Goal: Participate in discussion: Engage in conversation with other users on a specific topic

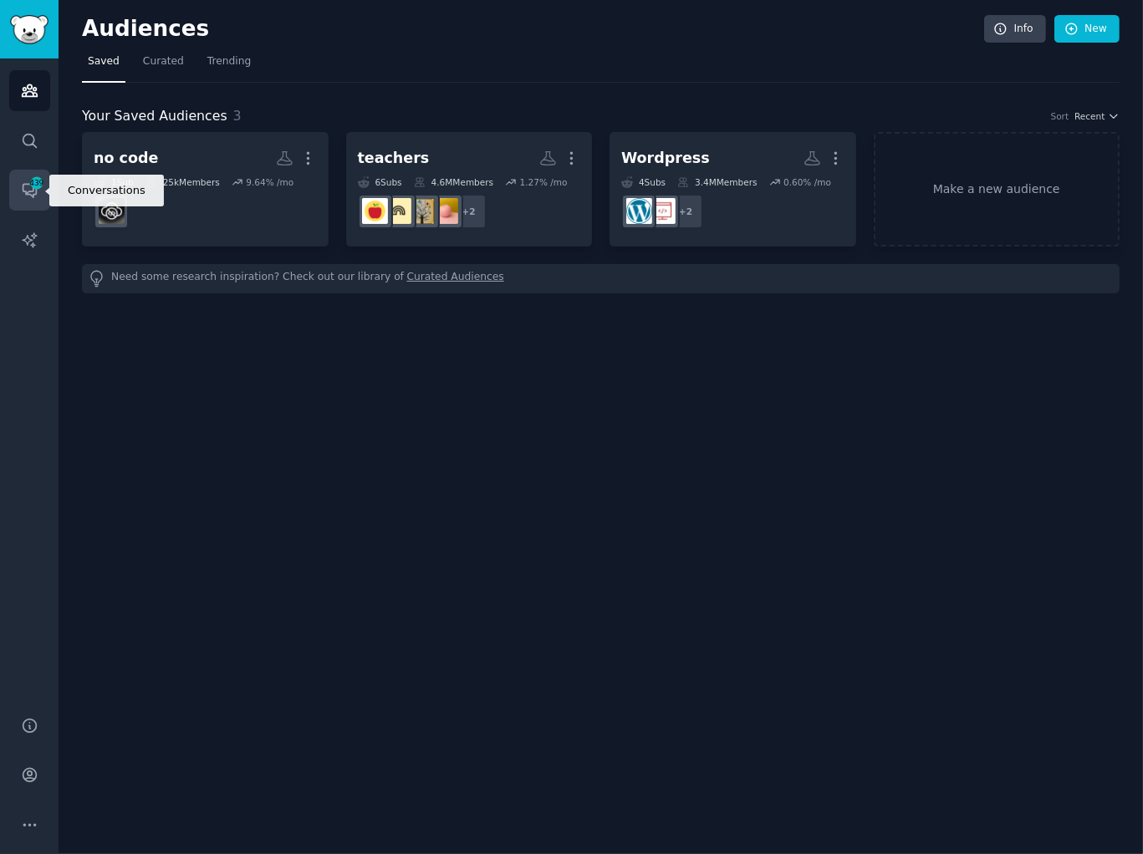
click at [21, 189] on icon "Sidebar" at bounding box center [30, 190] width 18 height 18
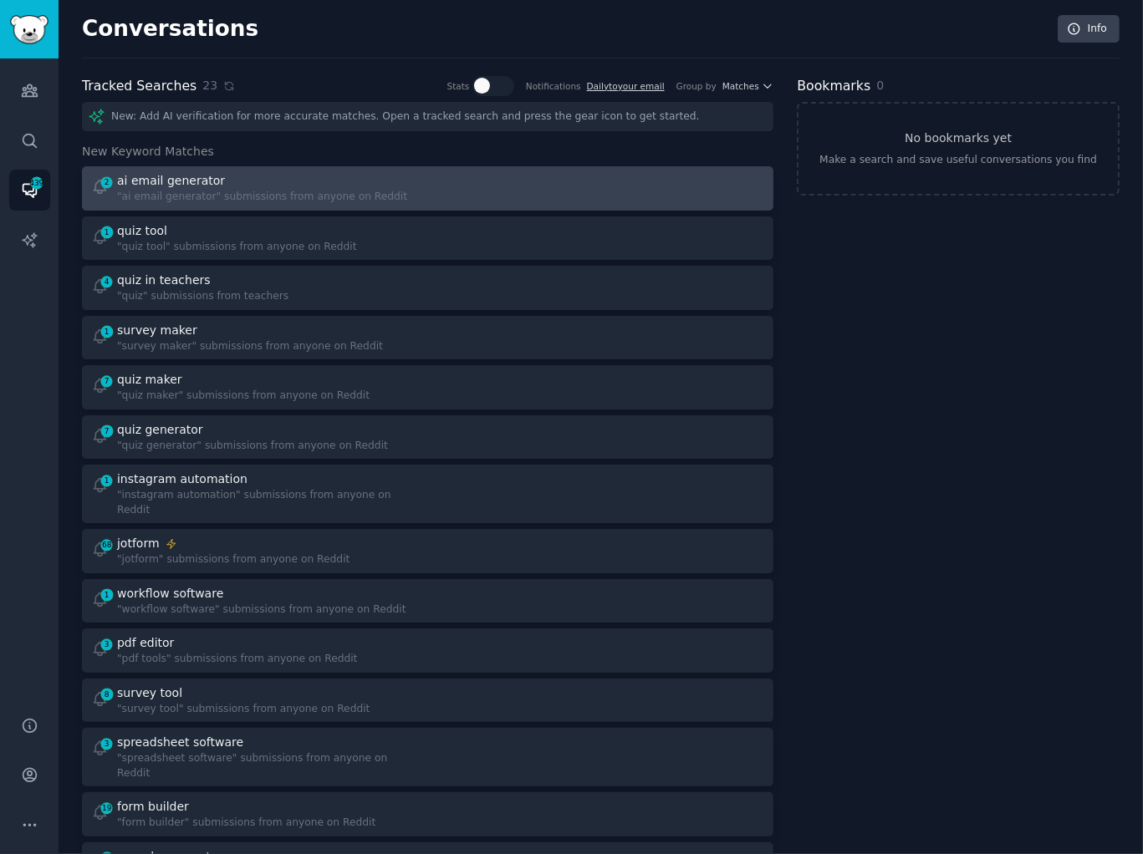
click at [337, 181] on div "ai email generator" at bounding box center [262, 181] width 290 height 18
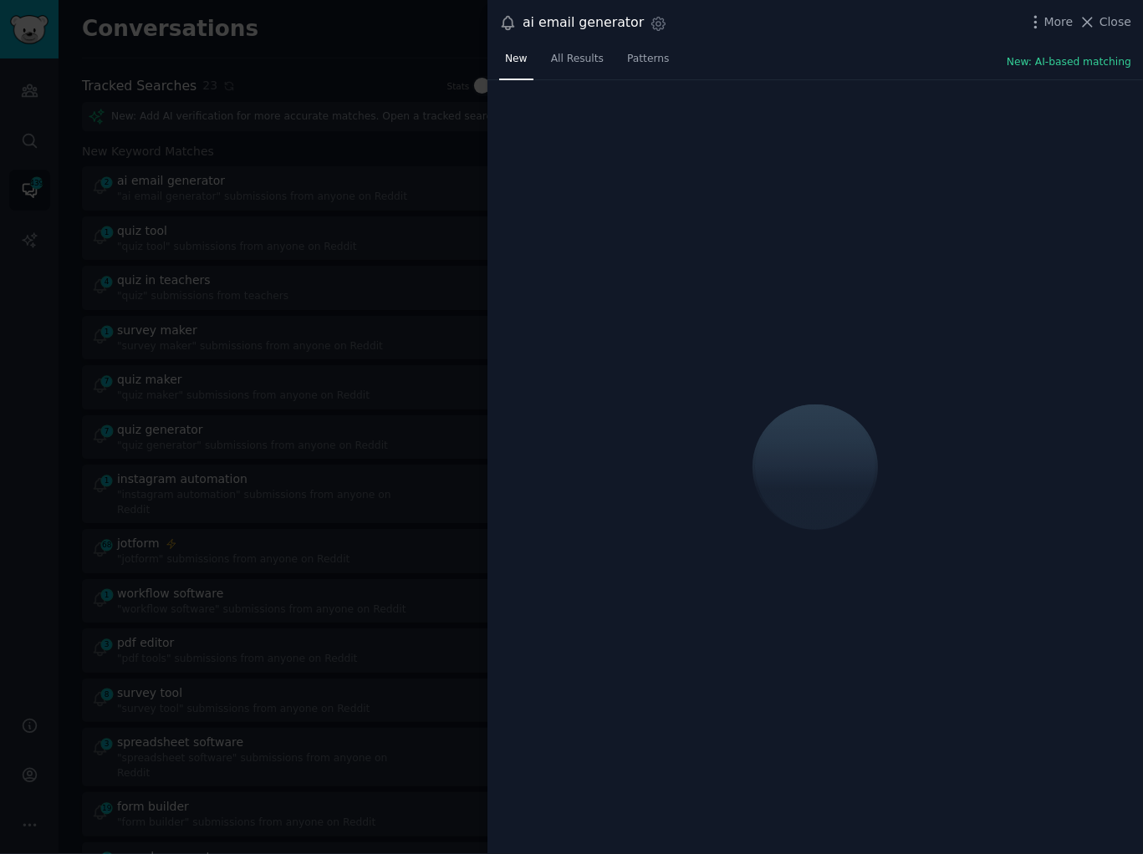
click at [852, 51] on div "New All Results Patterns New: AI-based matching" at bounding box center [814, 63] width 655 height 34
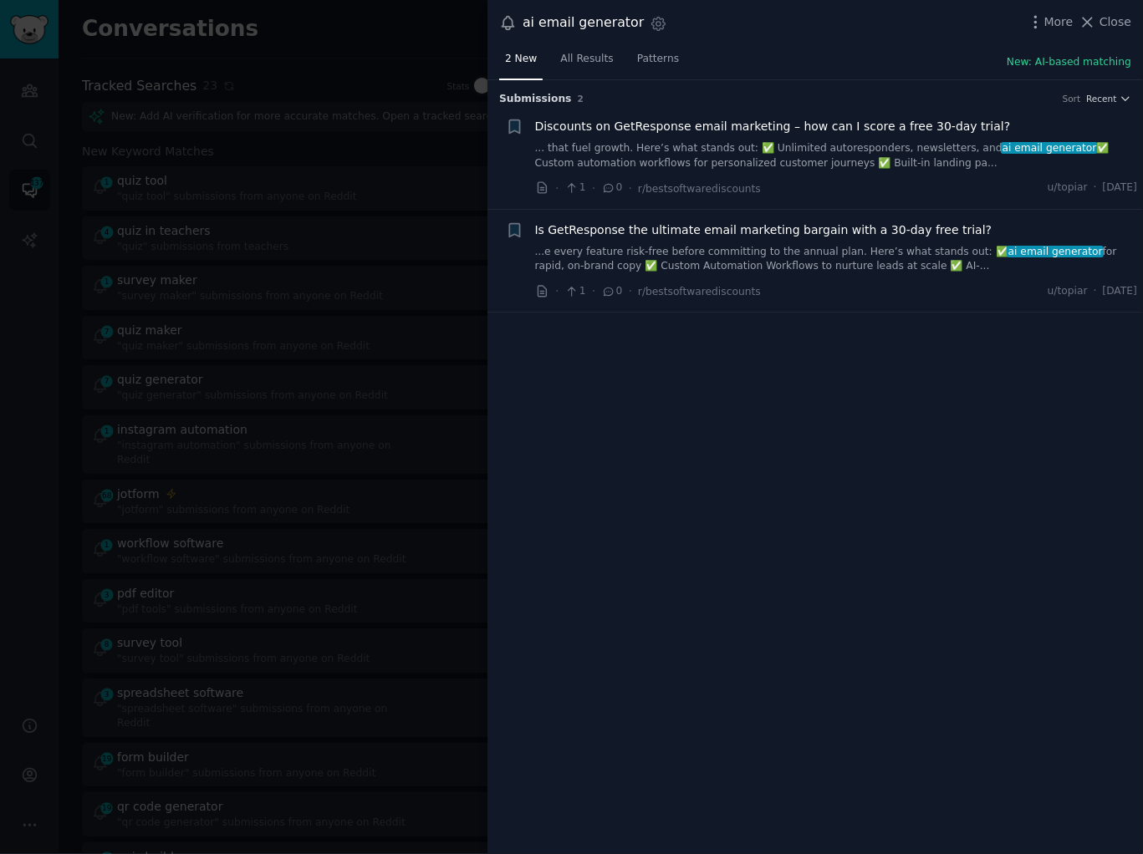
click at [411, 226] on div at bounding box center [571, 427] width 1143 height 854
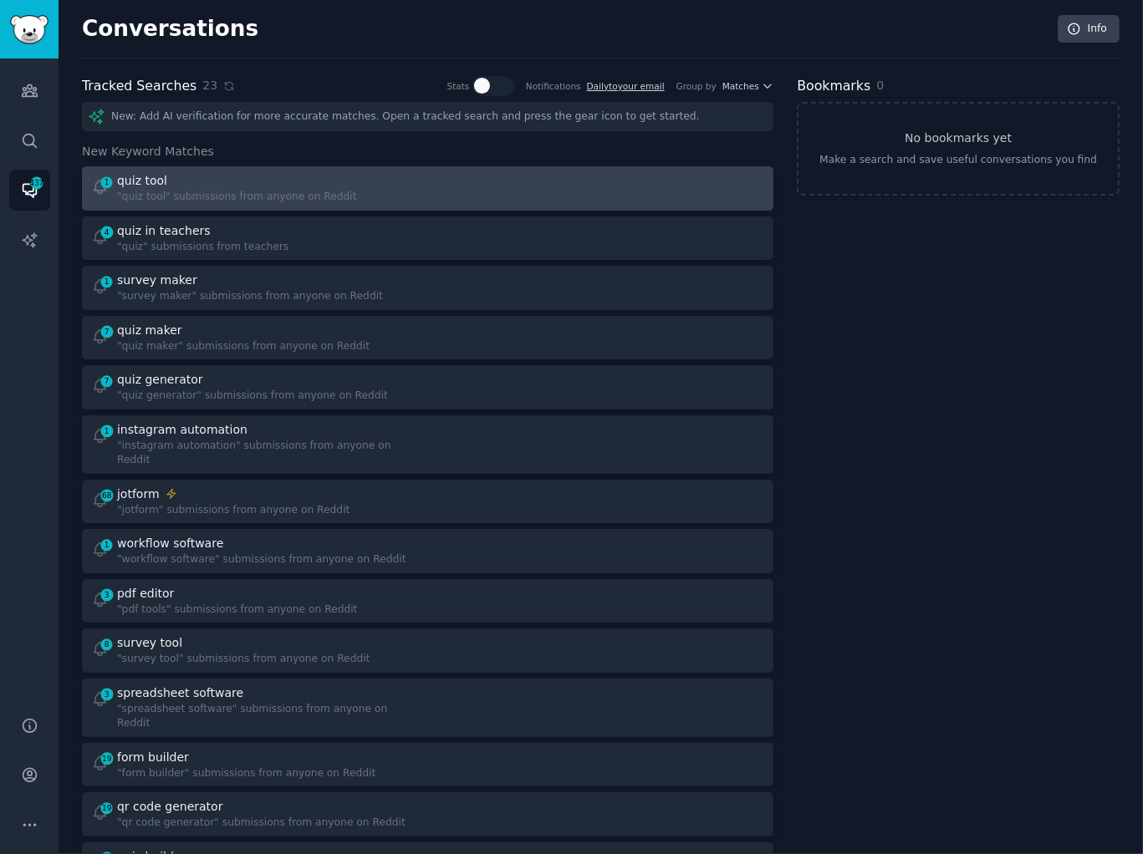
click at [402, 187] on div "1 quiz tool "quiz tool" submissions from anyone on Reddit" at bounding box center [253, 188] width 325 height 33
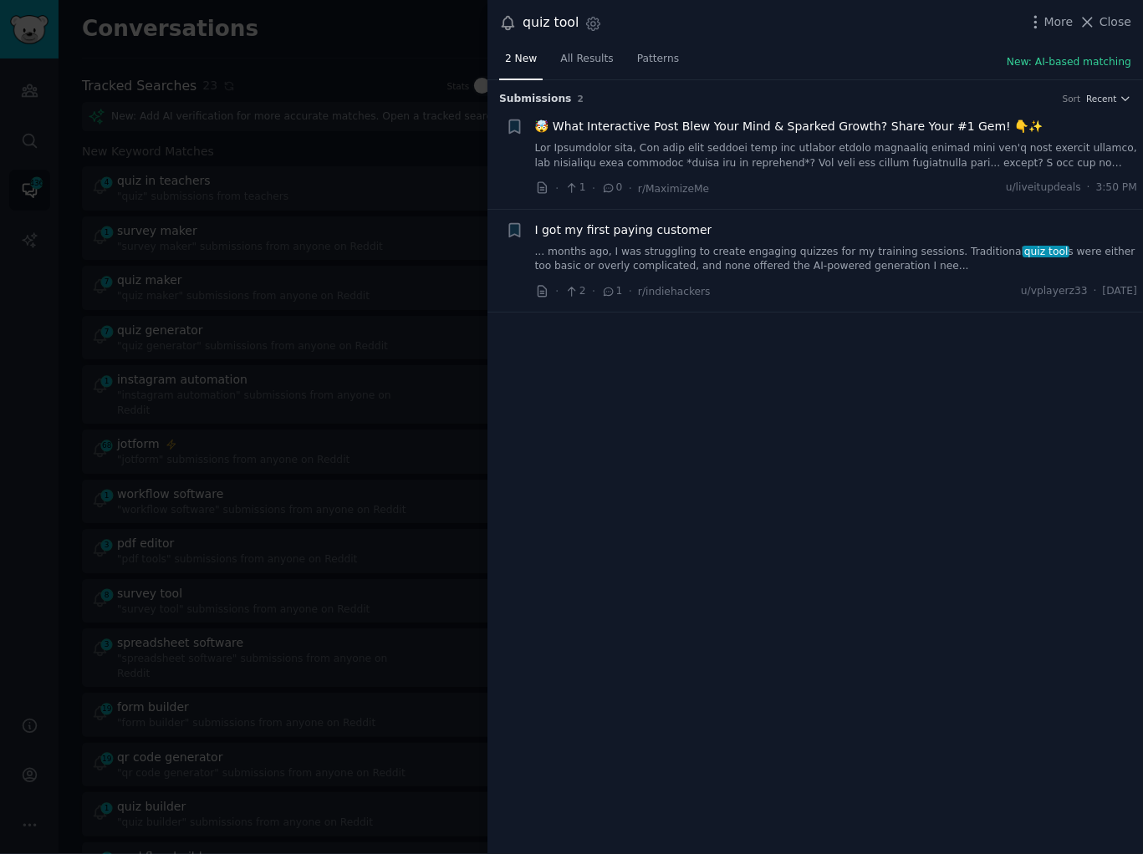
click at [783, 248] on link "... months ago, I was struggling to create engaging quizzes for my training ses…" at bounding box center [836, 259] width 603 height 29
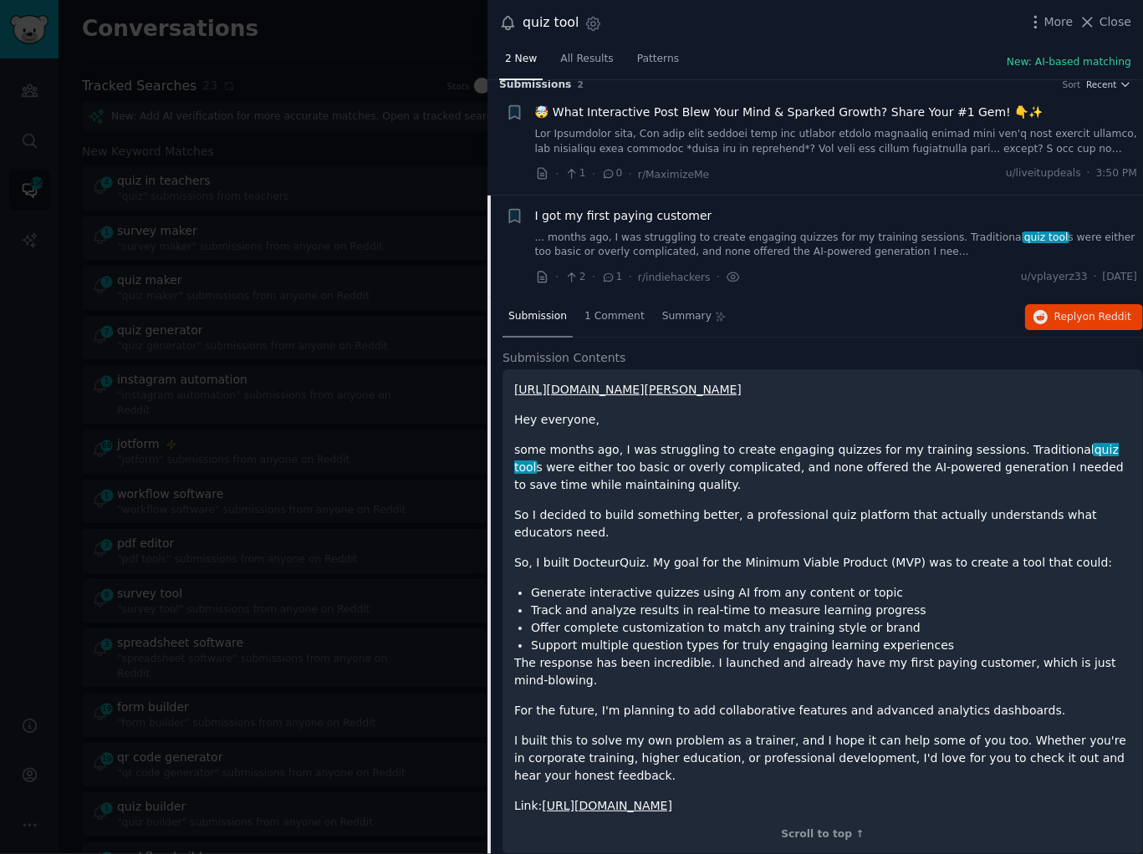
scroll to position [6, 0]
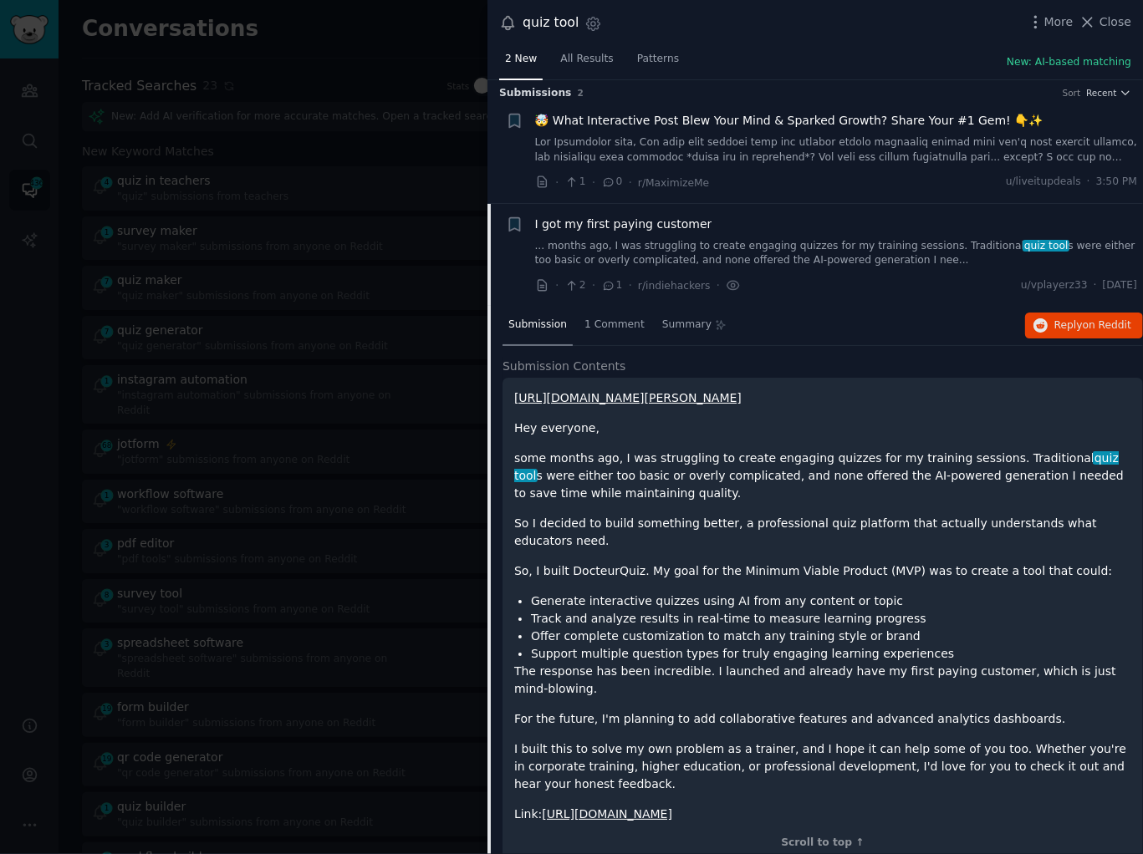
click at [359, 238] on div at bounding box center [571, 427] width 1143 height 854
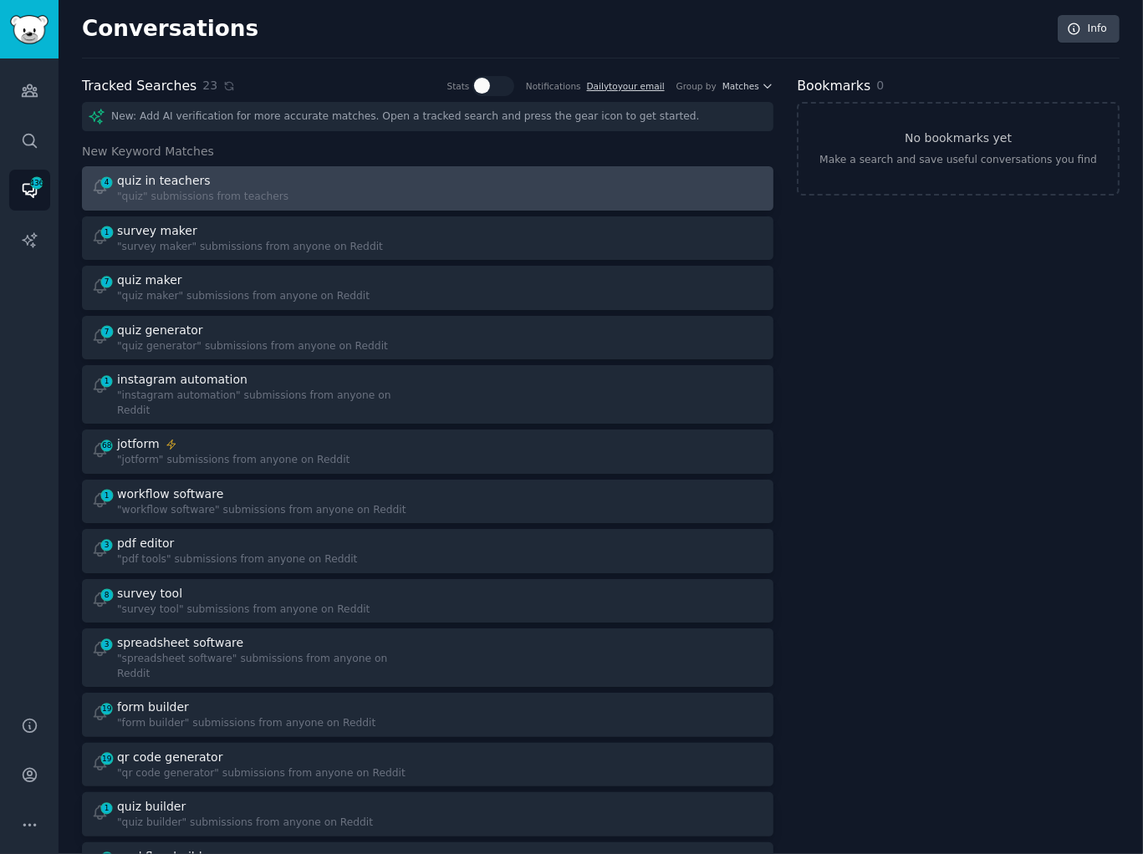
click at [395, 195] on div "4 quiz in teachers "quiz" submissions from teachers" at bounding box center [253, 188] width 325 height 33
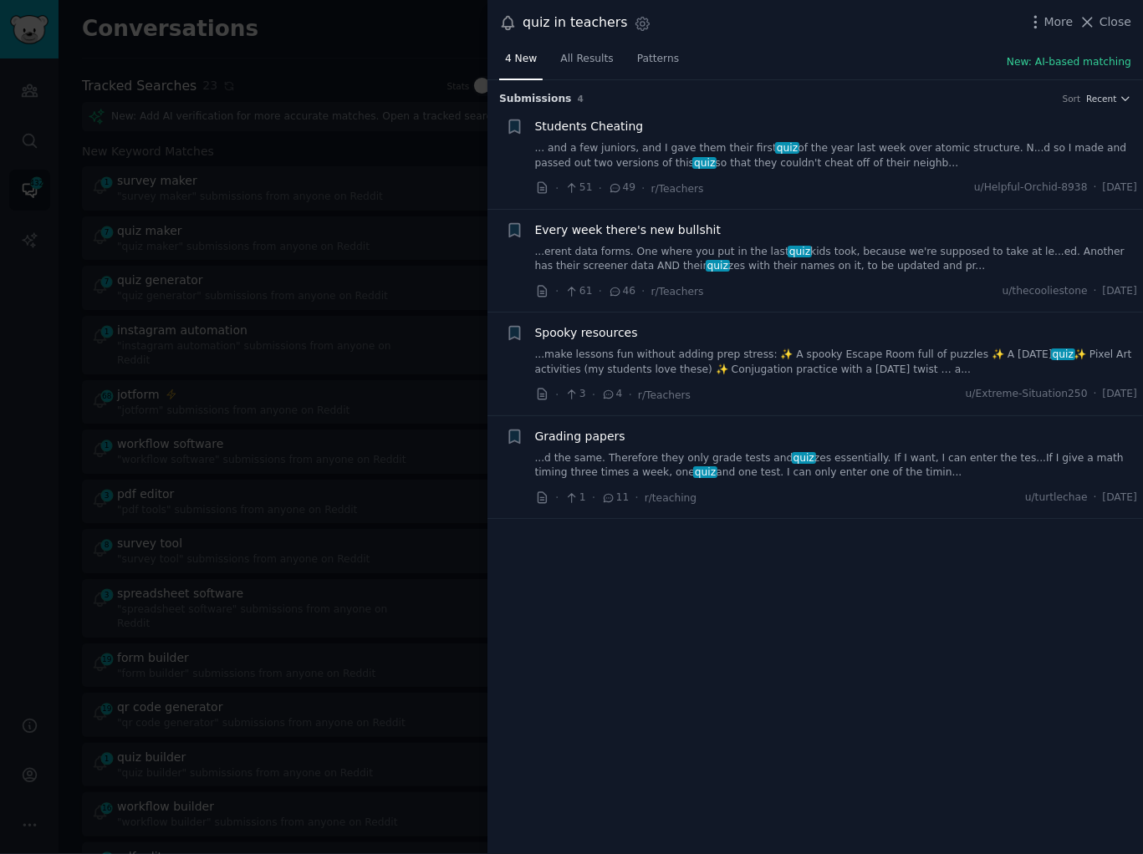
click at [732, 348] on link "...make lessons fun without adding prep stress: ✨ A spooky Escape Room full of …" at bounding box center [836, 362] width 603 height 29
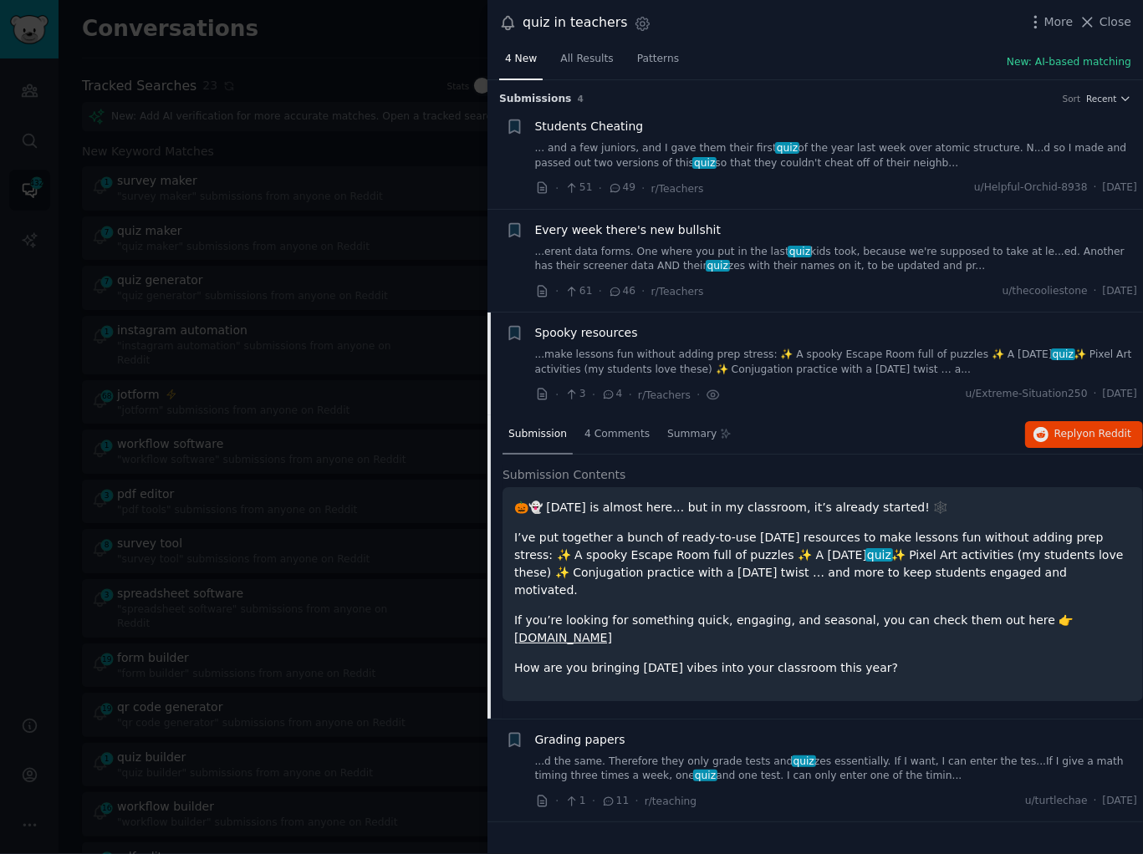
click at [747, 755] on link "...d the same. Therefore they only grade tests and quiz zes essentially. If I w…" at bounding box center [836, 769] width 603 height 29
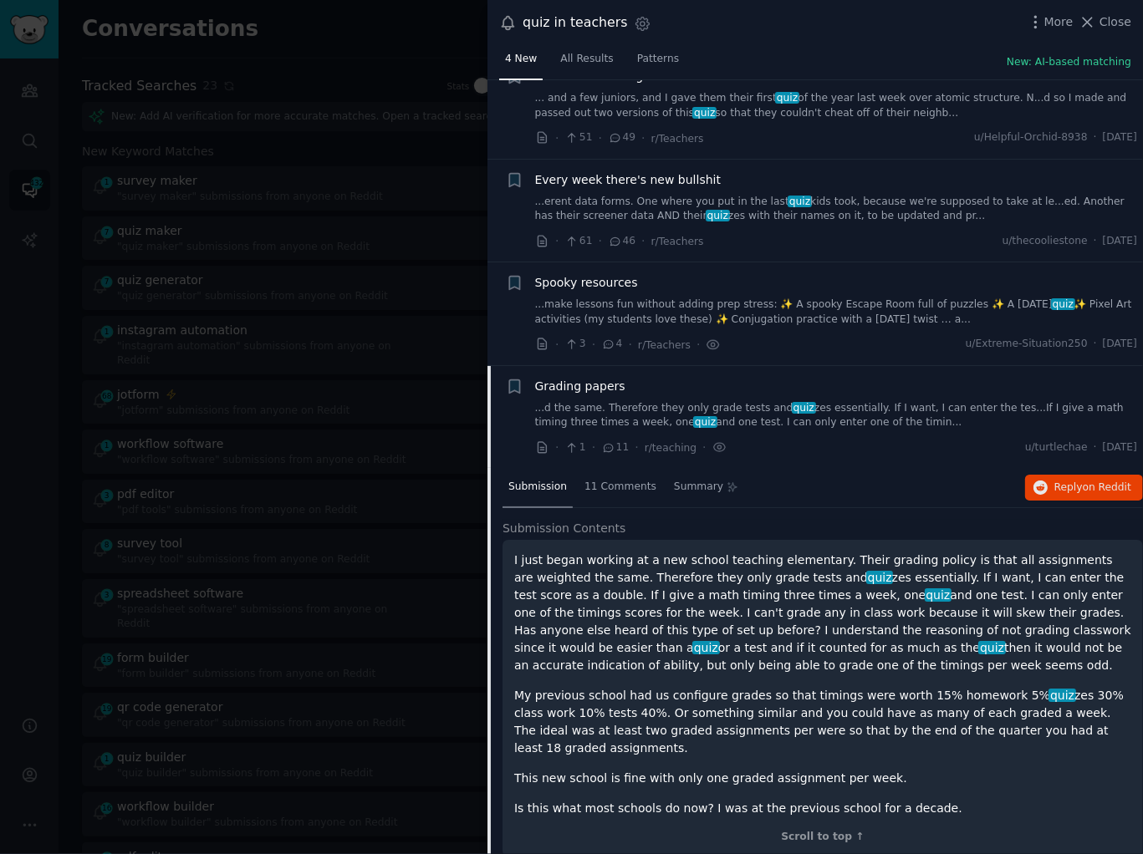
scroll to position [50, 0]
click at [355, 468] on div at bounding box center [571, 427] width 1143 height 854
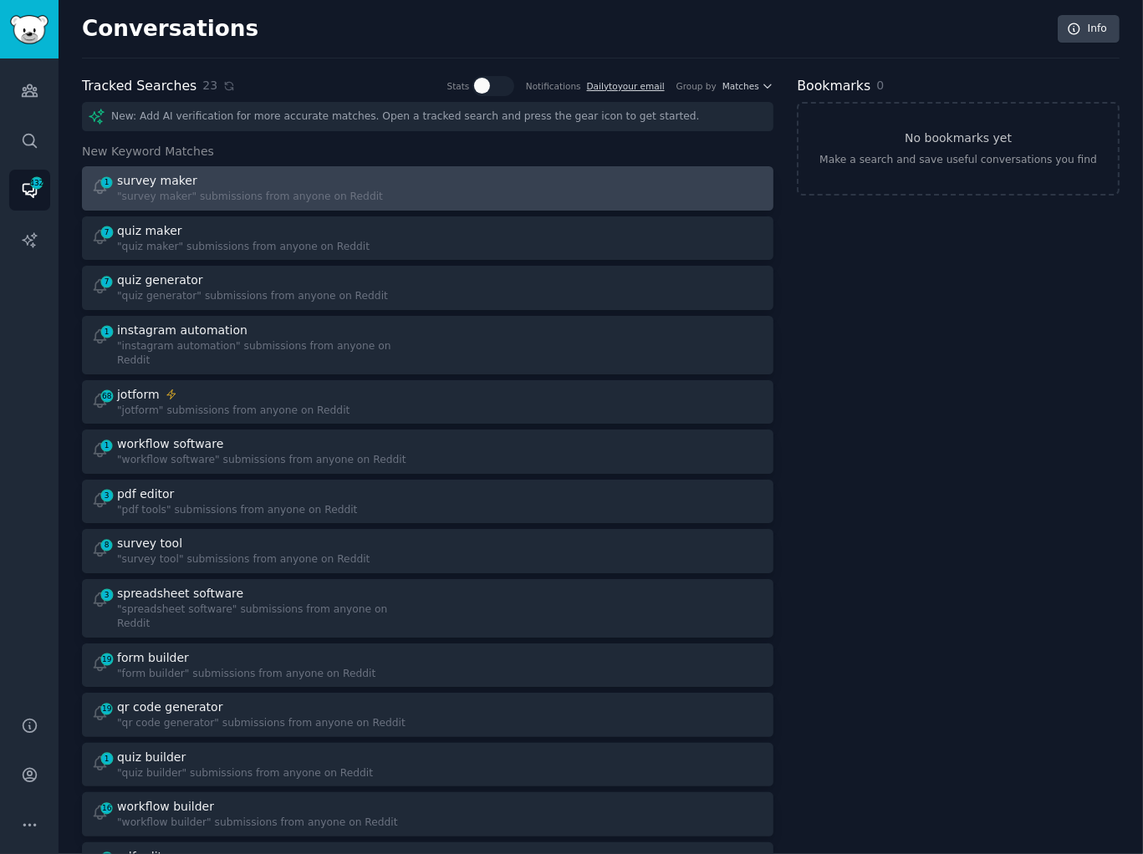
click at [421, 176] on div "1 survey maker "survey maker" submissions from anyone on Reddit" at bounding box center [428, 188] width 680 height 33
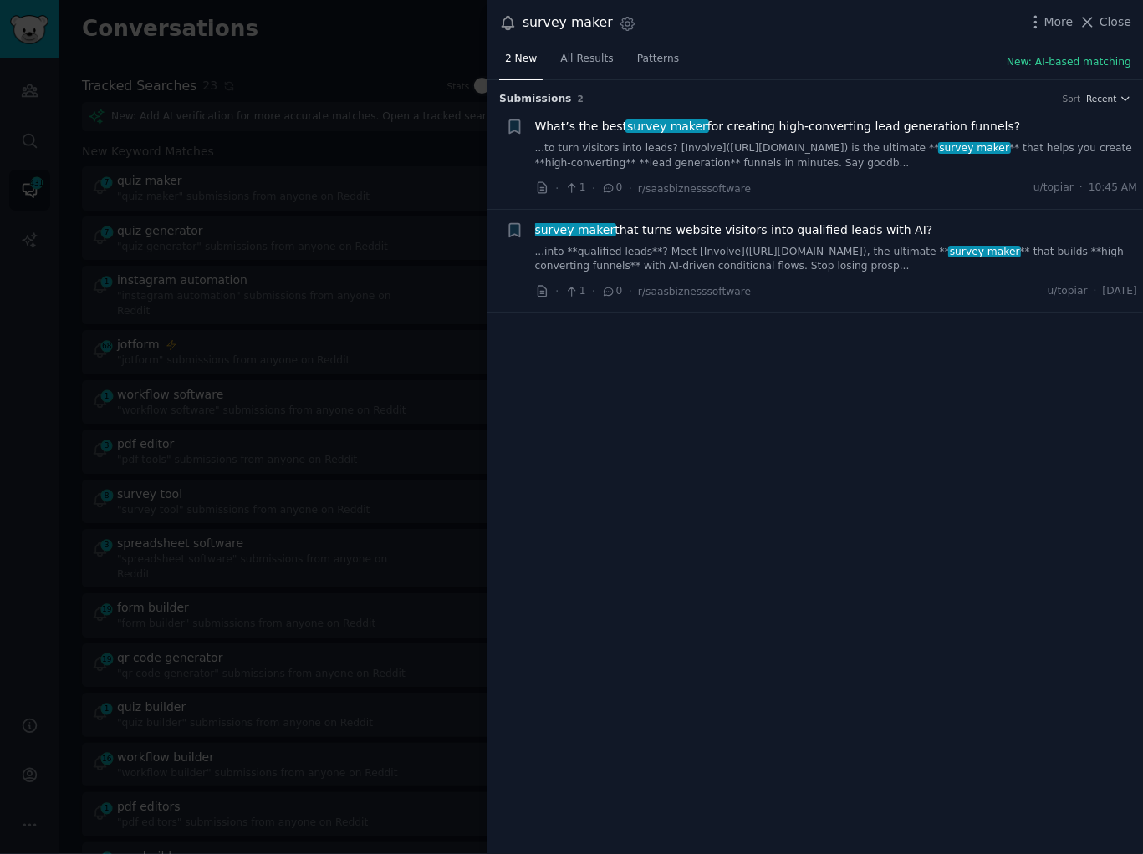
click at [783, 384] on div "Submission s 2 Sort Recent + What’s the best survey maker for creating high-con…" at bounding box center [814, 467] width 655 height 775
click at [201, 277] on div at bounding box center [571, 427] width 1143 height 854
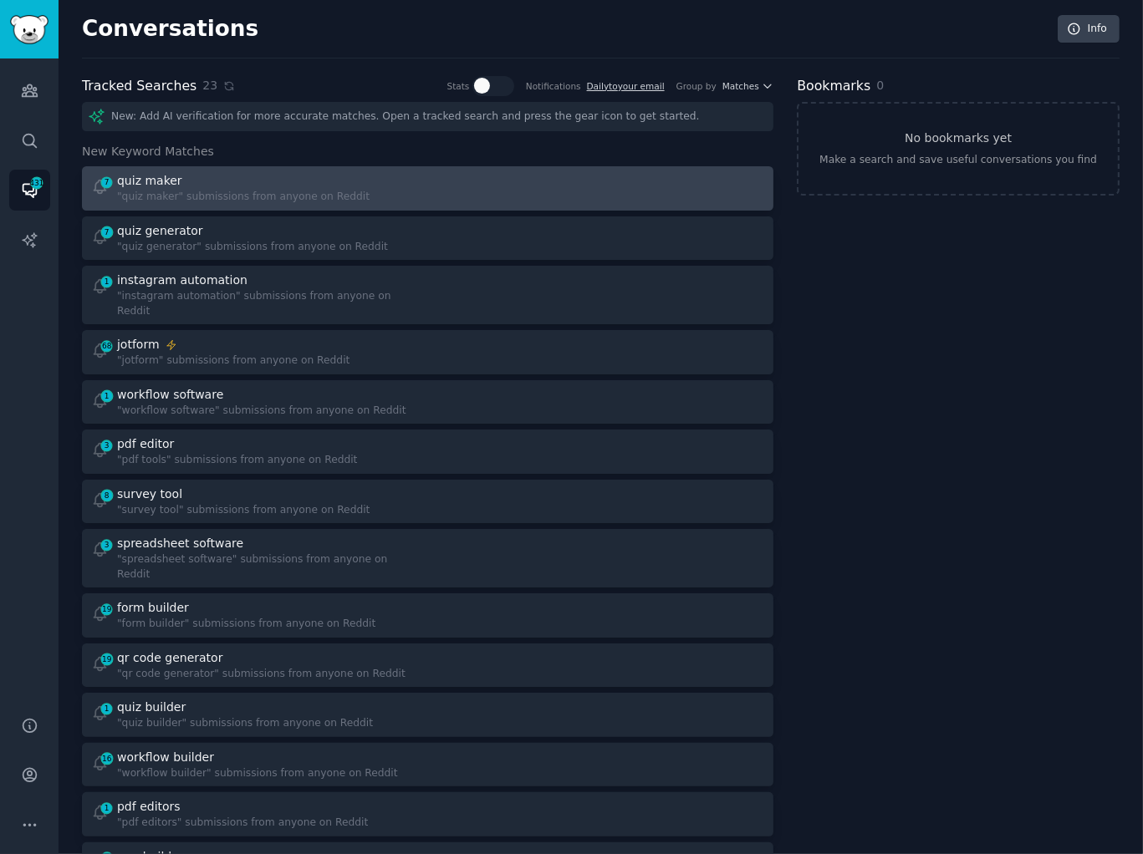
click at [609, 182] on div at bounding box center [602, 188] width 325 height 33
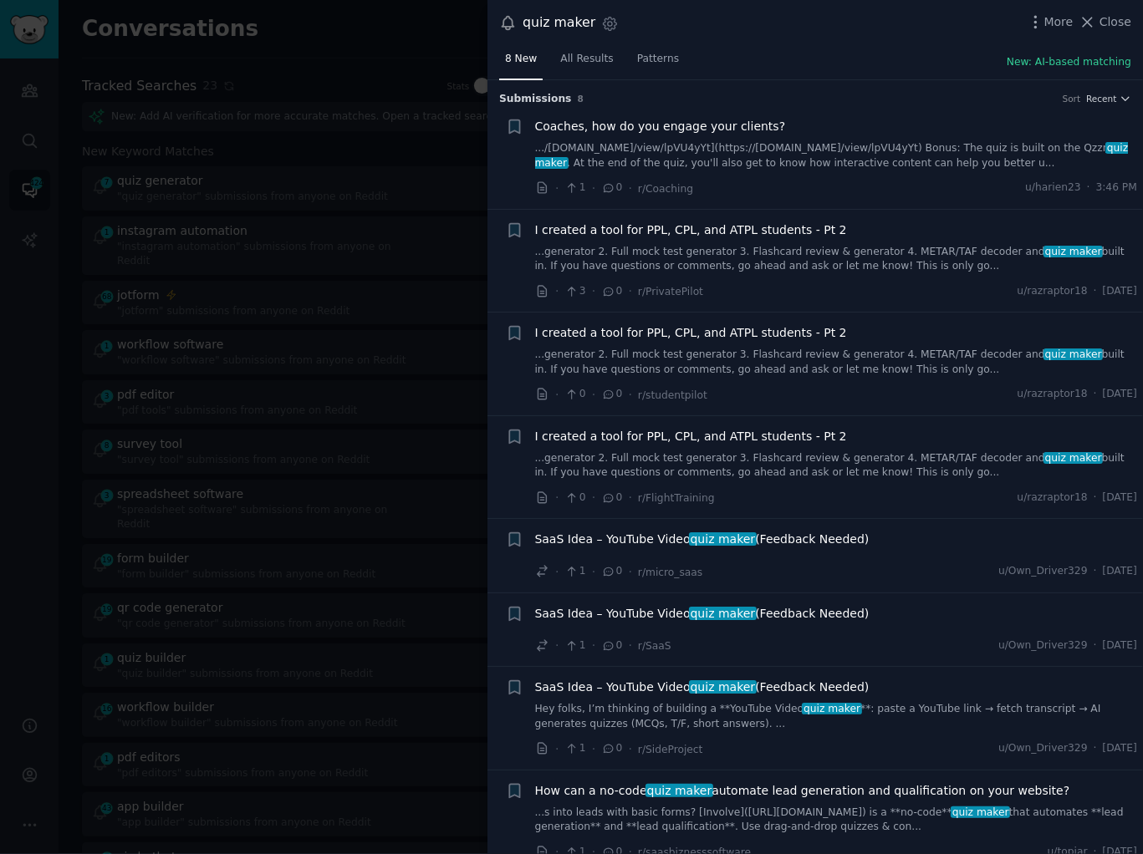
click at [829, 55] on div "8 New All Results Patterns New: AI-based matching" at bounding box center [814, 63] width 655 height 34
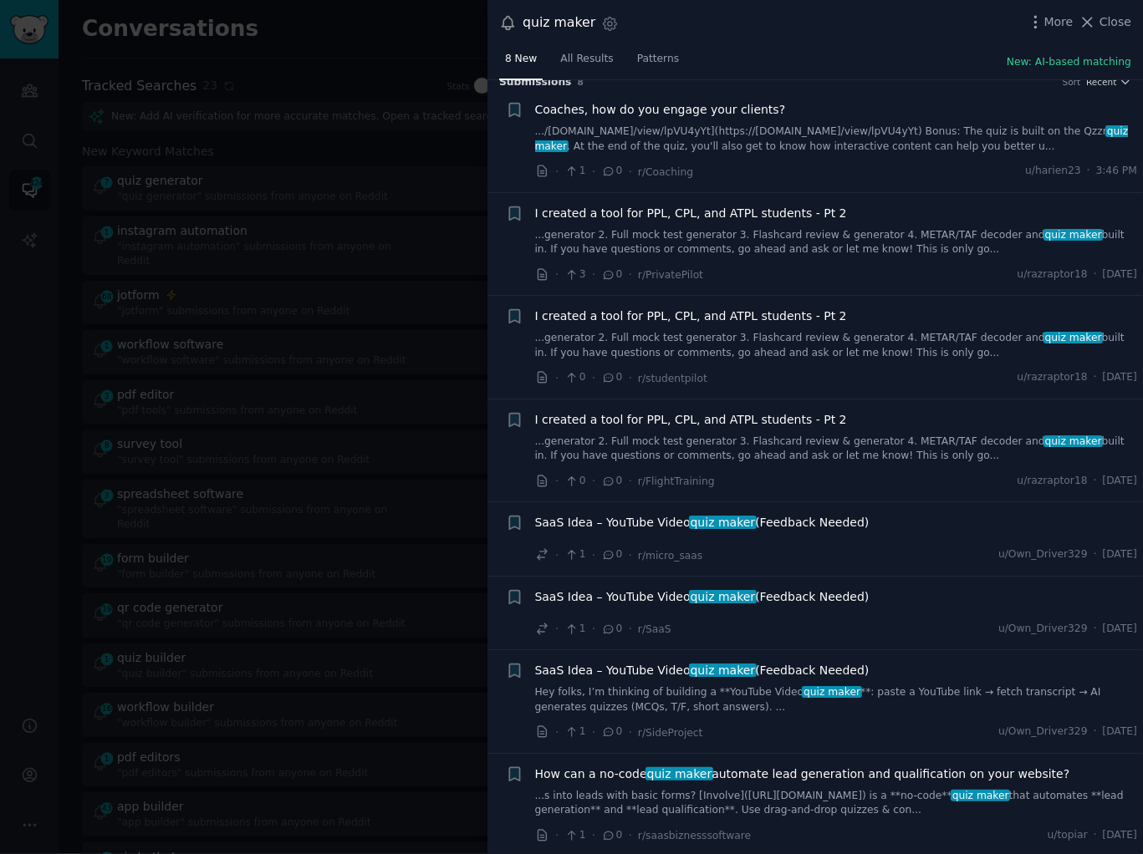
click at [407, 205] on div at bounding box center [571, 427] width 1143 height 854
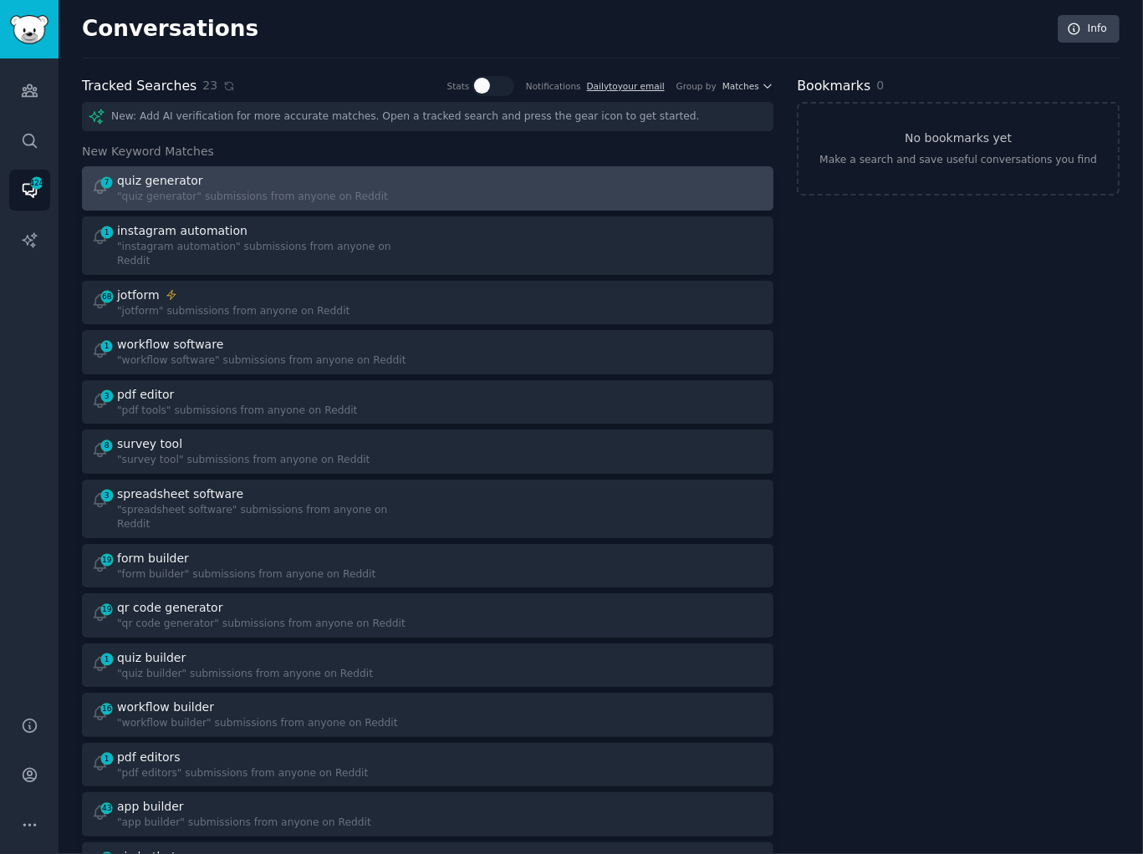
click at [494, 184] on div at bounding box center [602, 188] width 325 height 33
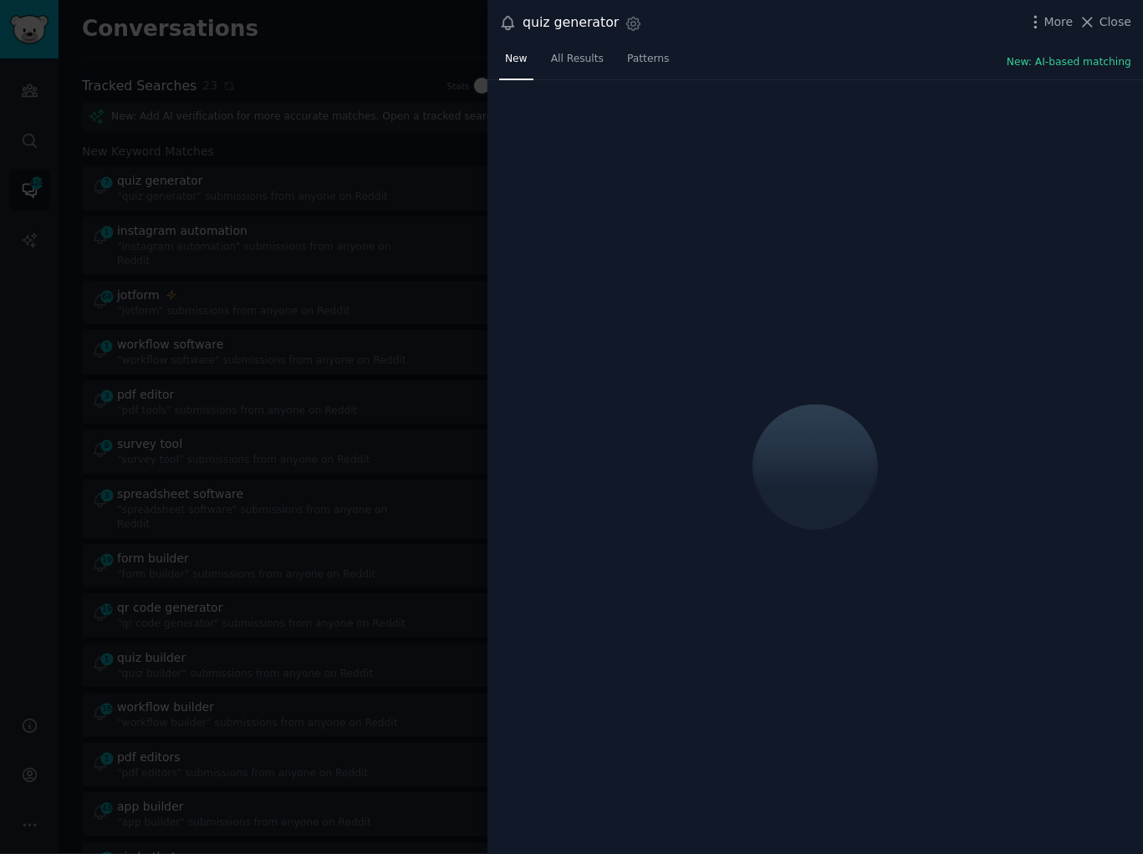
click at [794, 40] on div "quiz generator Settings More Close" at bounding box center [814, 23] width 655 height 46
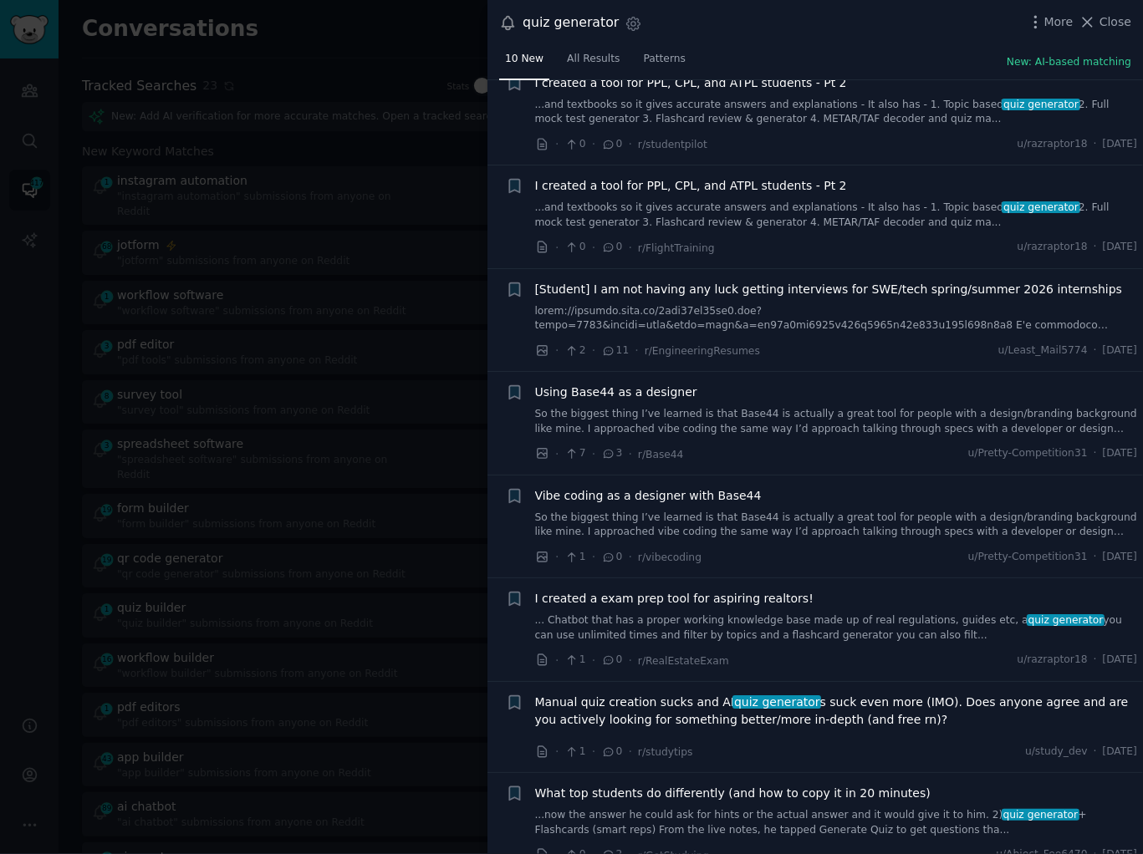
scroll to position [254, 0]
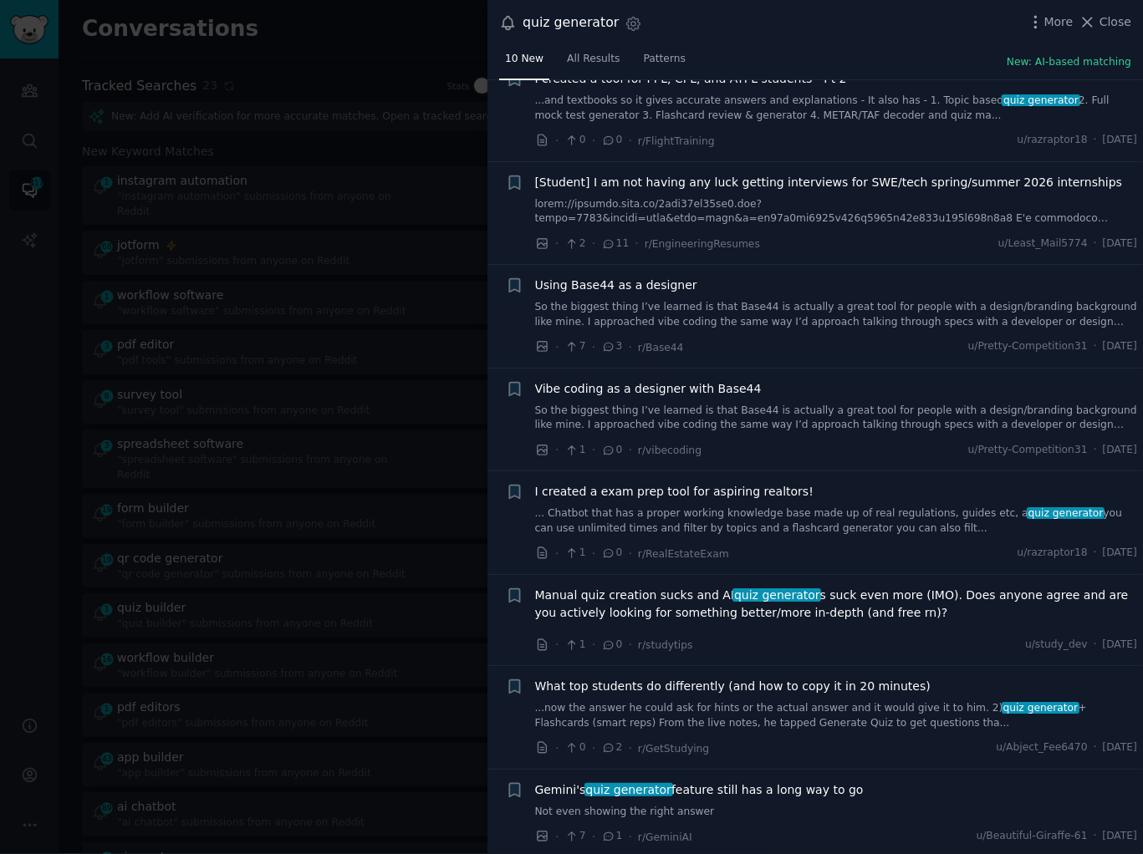
click at [739, 828] on div "· 7 · 1 · r/[PERSON_NAME] u/Beautiful-Giraffe-61 · [DATE]" at bounding box center [836, 837] width 603 height 18
click at [724, 807] on link "Not even showing the right answer" at bounding box center [836, 812] width 603 height 15
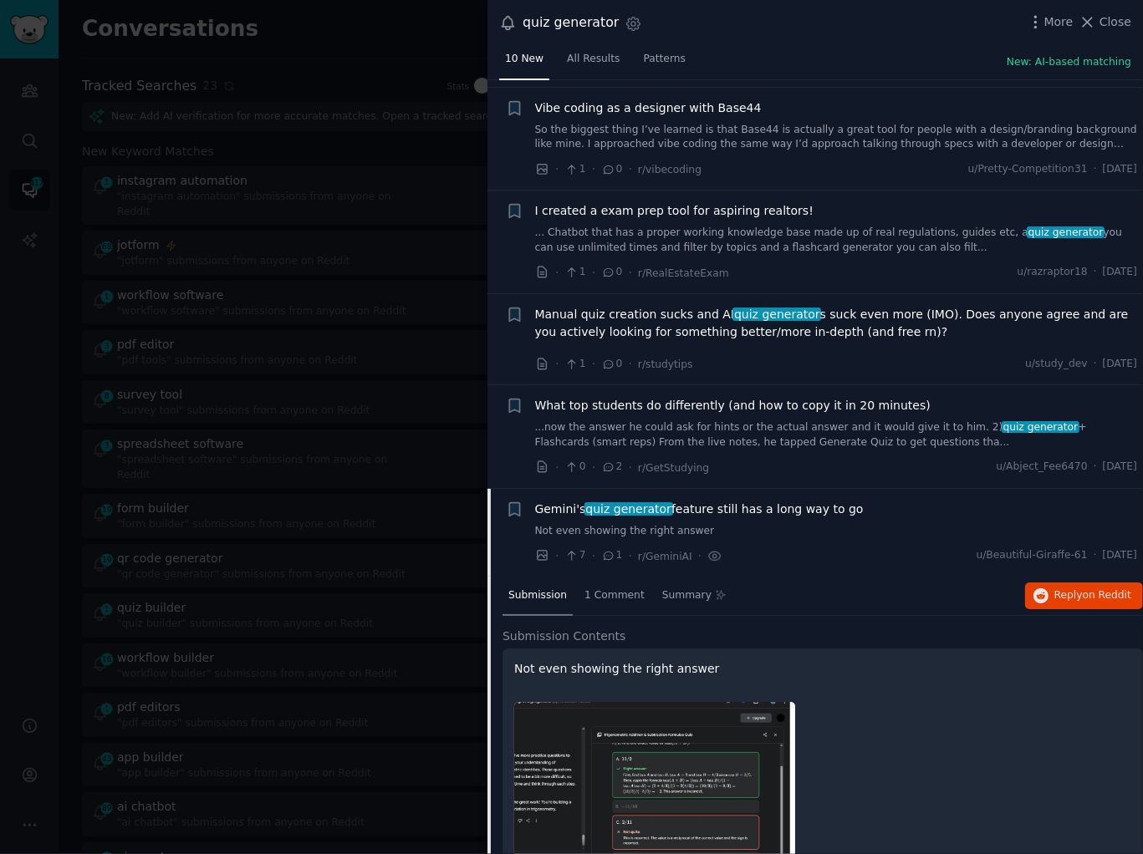
scroll to position [597, 0]
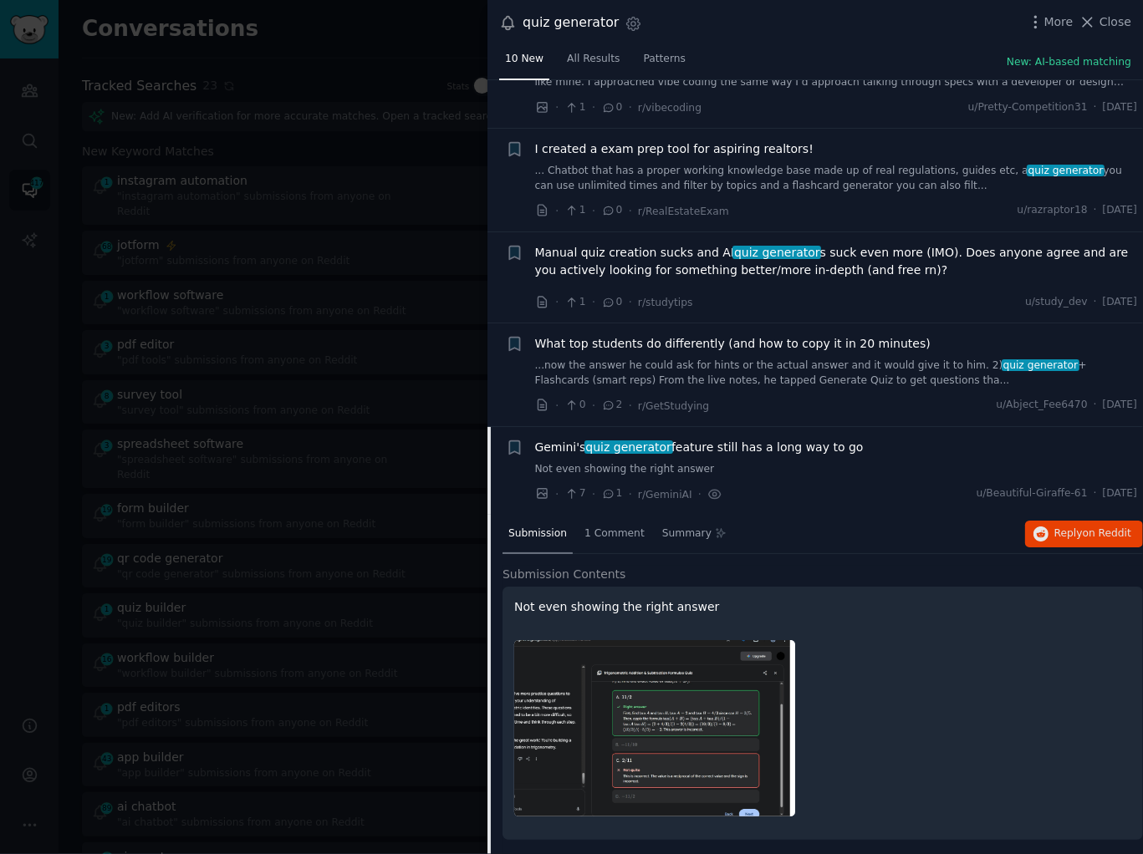
click at [659, 686] on img at bounding box center [654, 728] width 281 height 176
click at [1054, 532] on span "Reply on Reddit" at bounding box center [1092, 534] width 77 height 15
click at [138, 356] on div at bounding box center [571, 427] width 1143 height 854
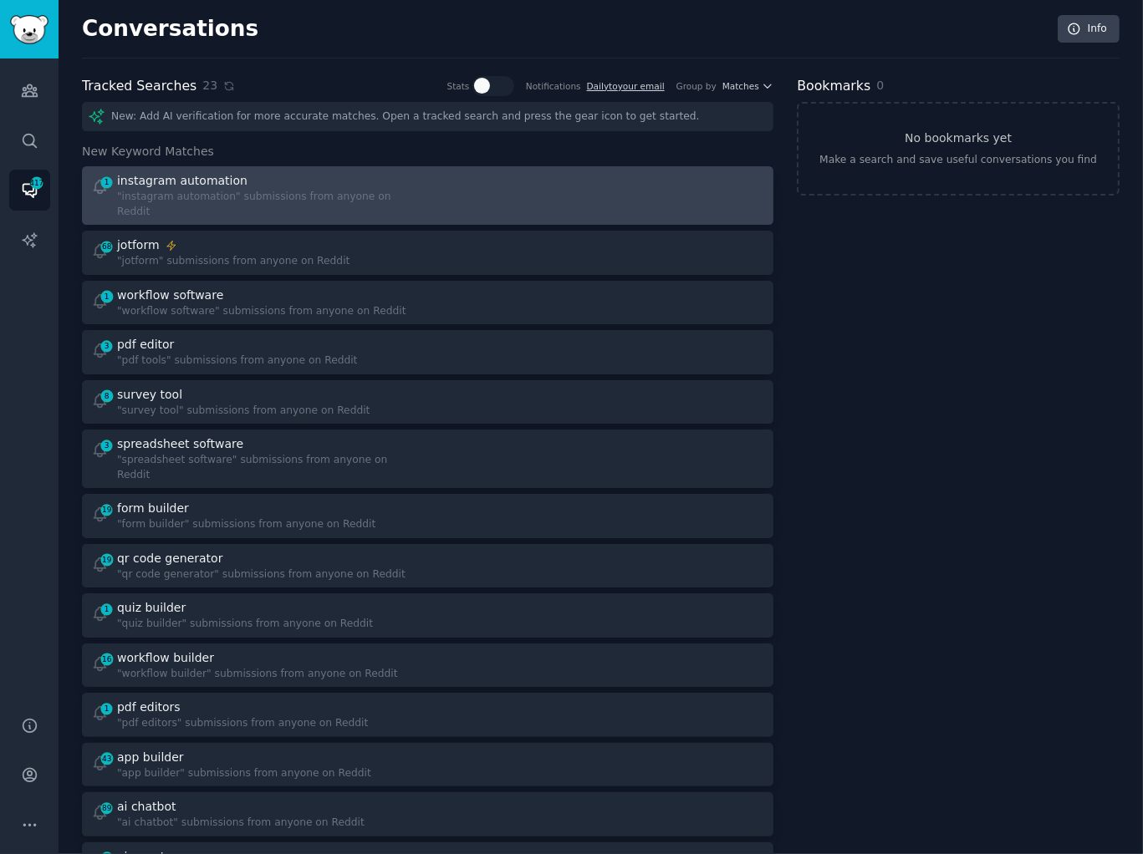
click at [496, 187] on div at bounding box center [602, 195] width 325 height 47
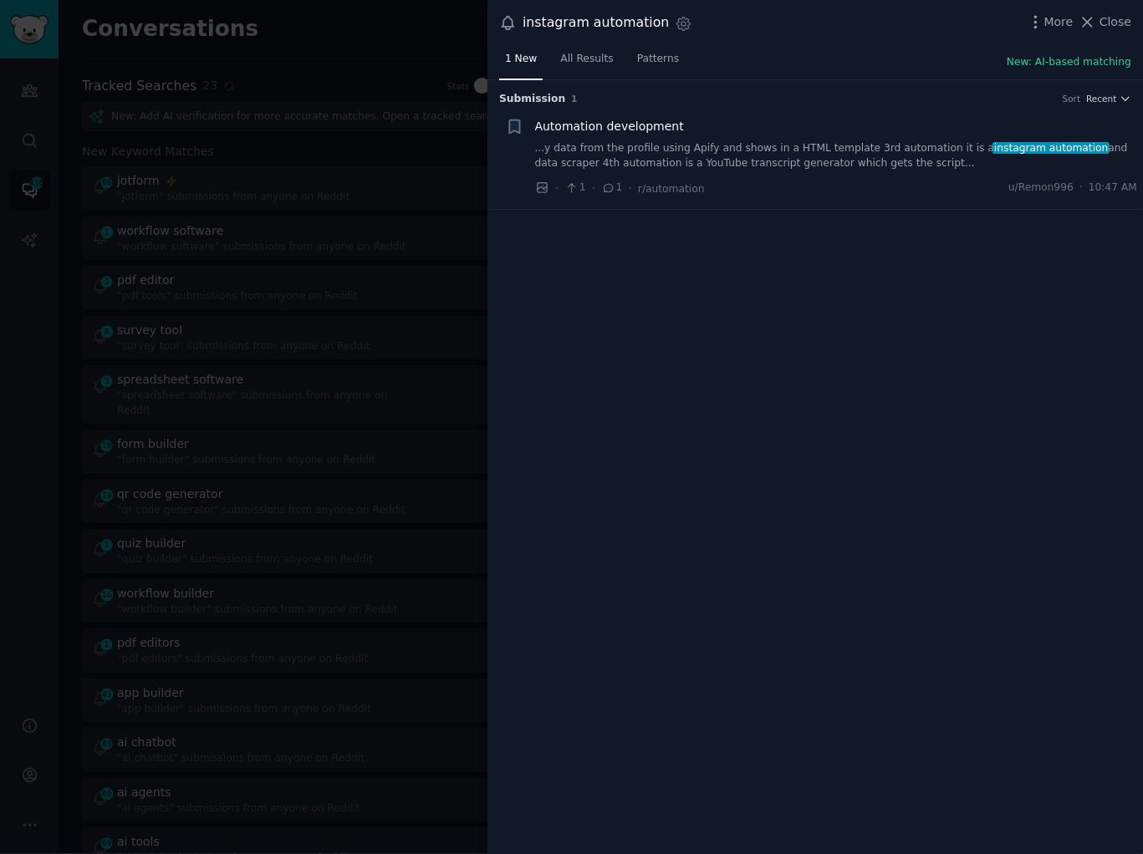
click at [776, 166] on link "...y data from the profile using Apify and shows in a HTML template 3rd automat…" at bounding box center [836, 155] width 603 height 29
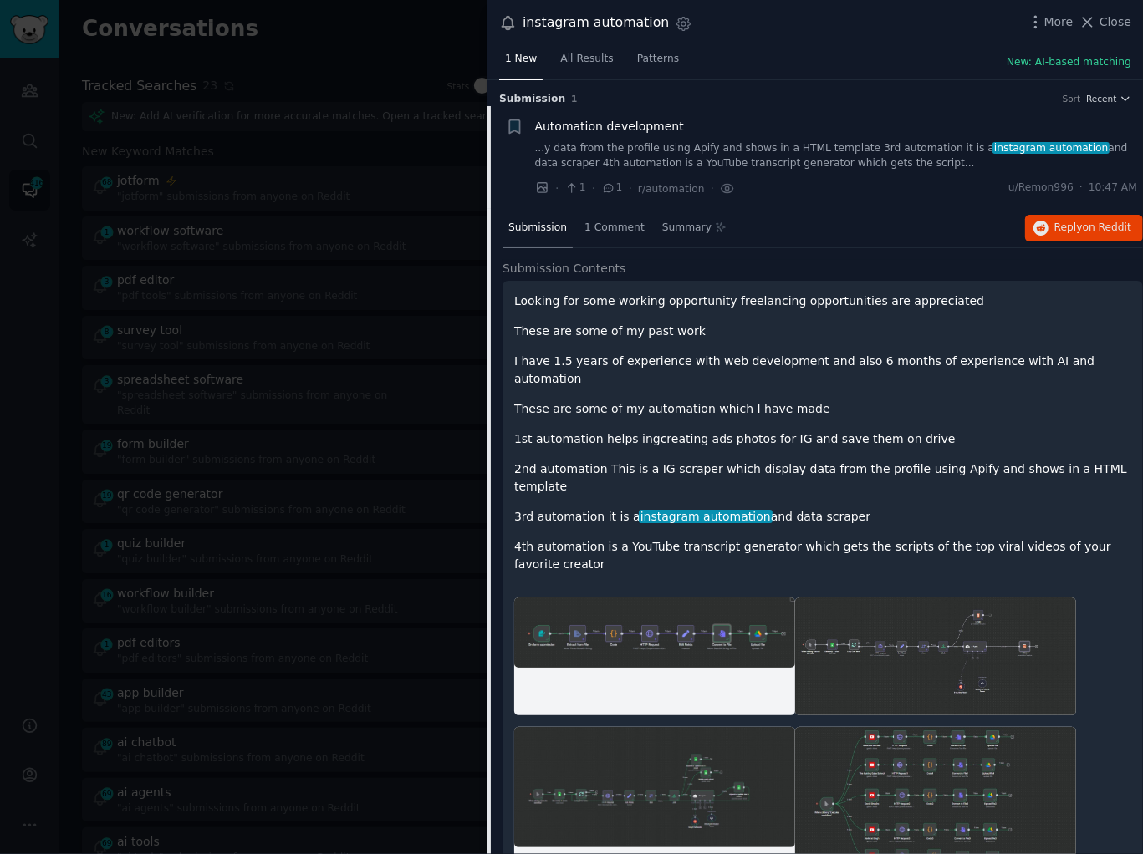
click at [342, 366] on div at bounding box center [571, 427] width 1143 height 854
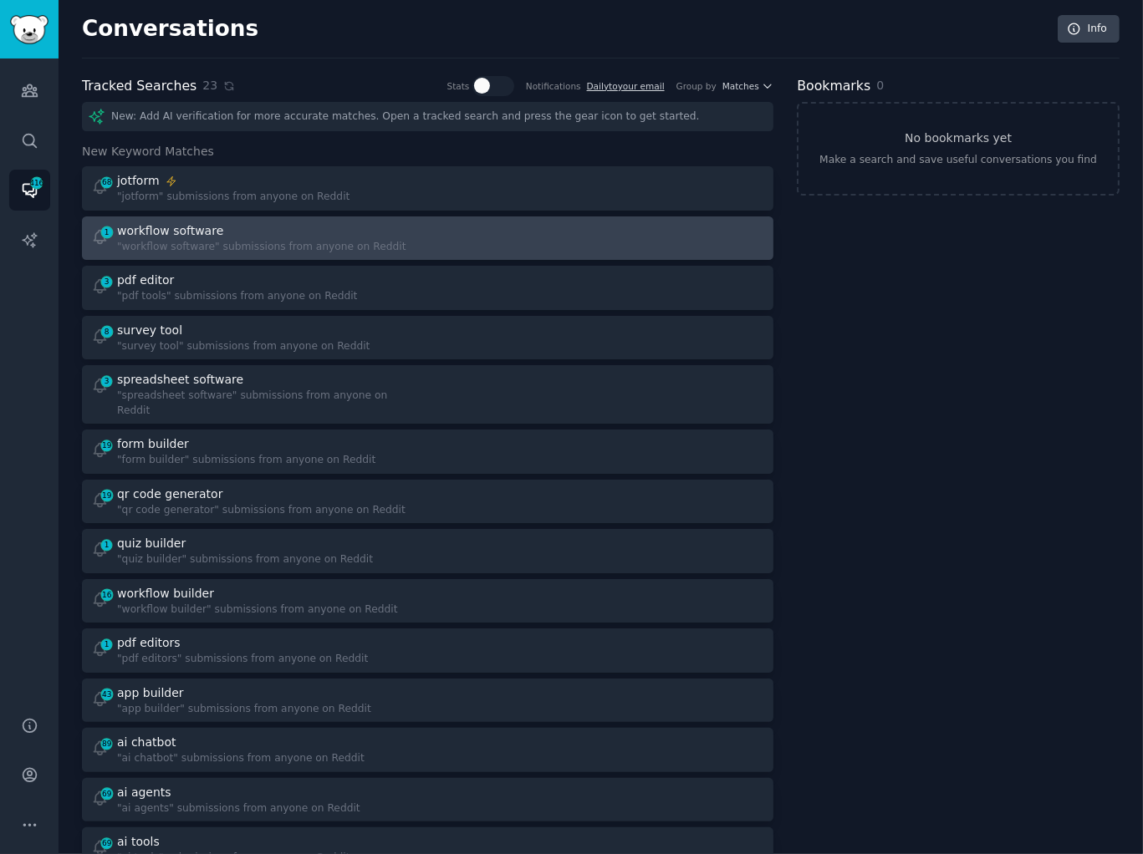
click at [465, 235] on div at bounding box center [602, 238] width 325 height 33
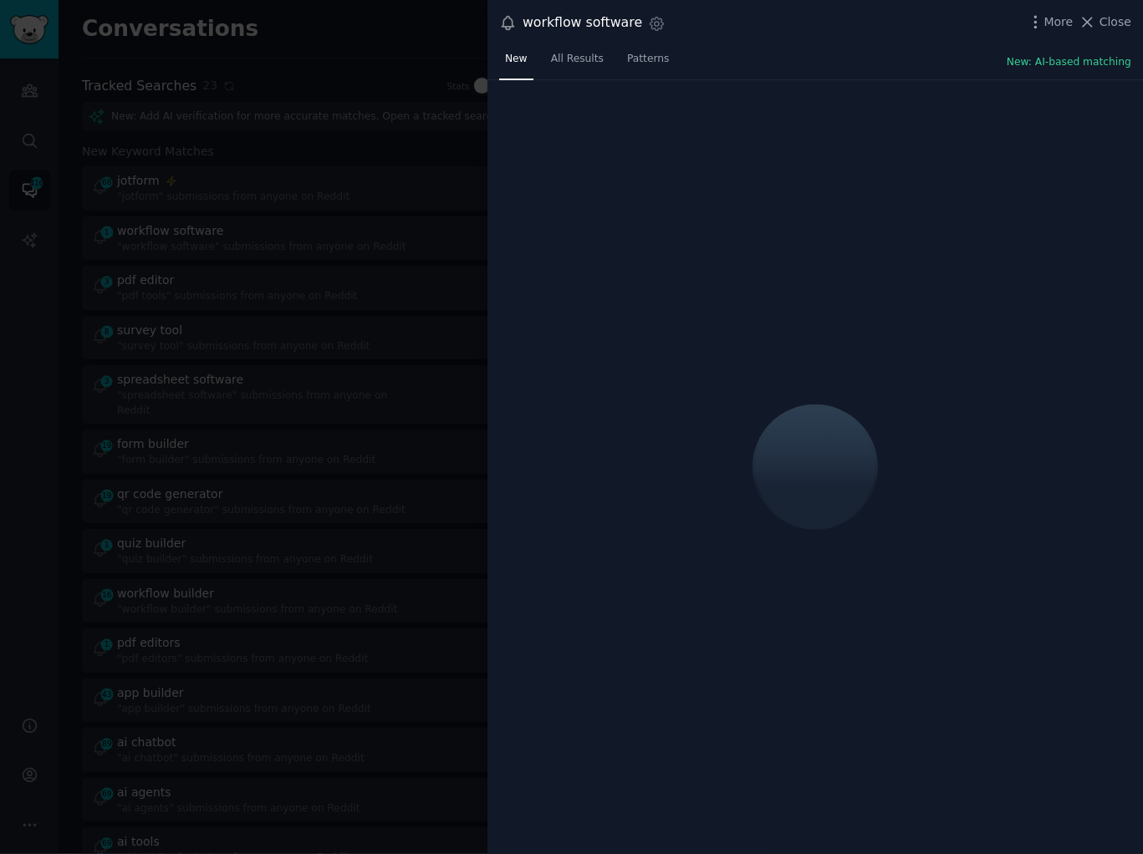
click at [793, 52] on div "New All Results Patterns New: AI-based matching" at bounding box center [814, 63] width 655 height 34
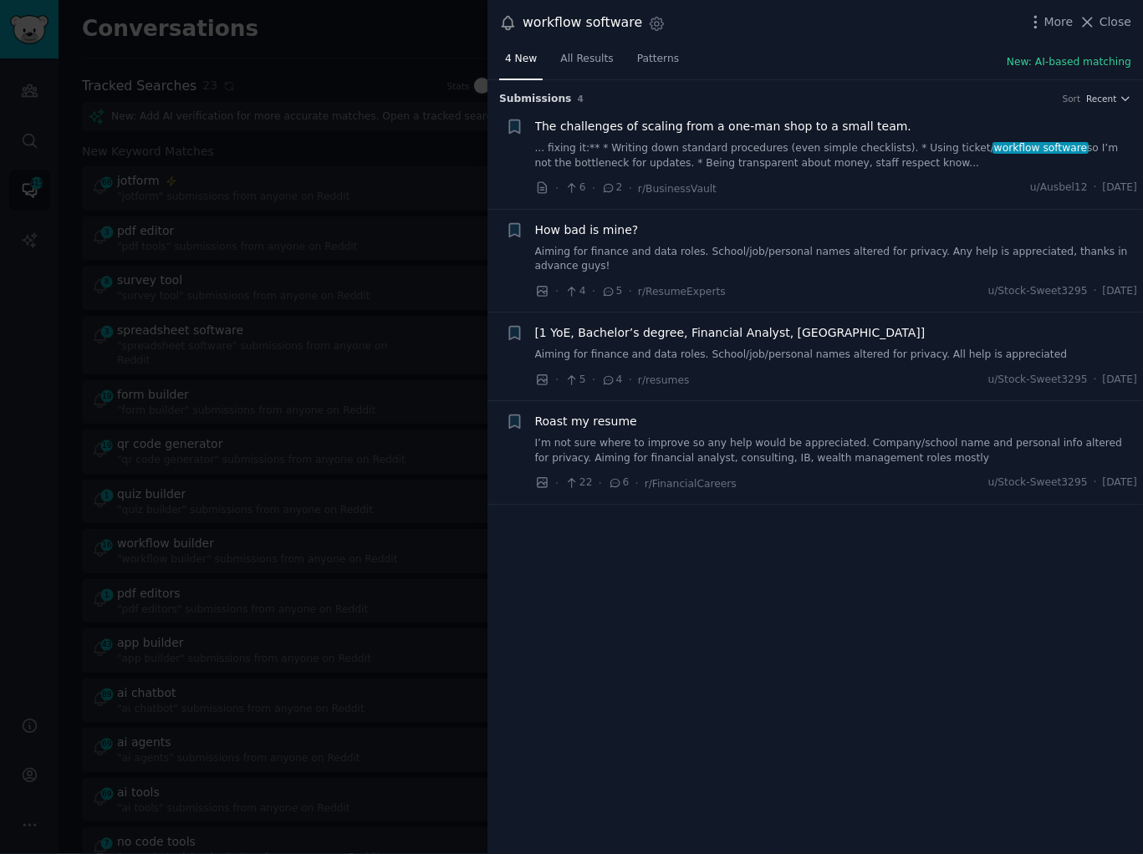
click at [803, 141] on link "... fixing it:** * Writing down standard procedures (even simple checklists). *…" at bounding box center [836, 155] width 603 height 29
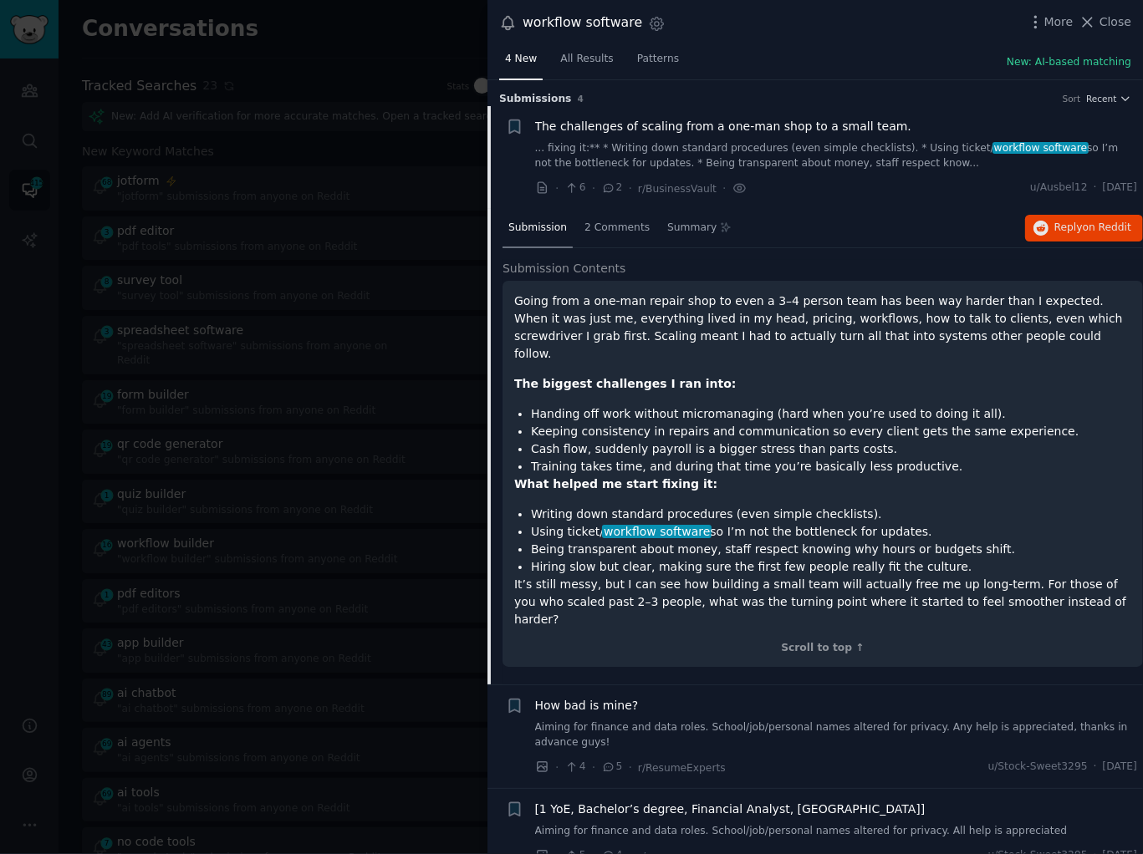
scroll to position [26, 0]
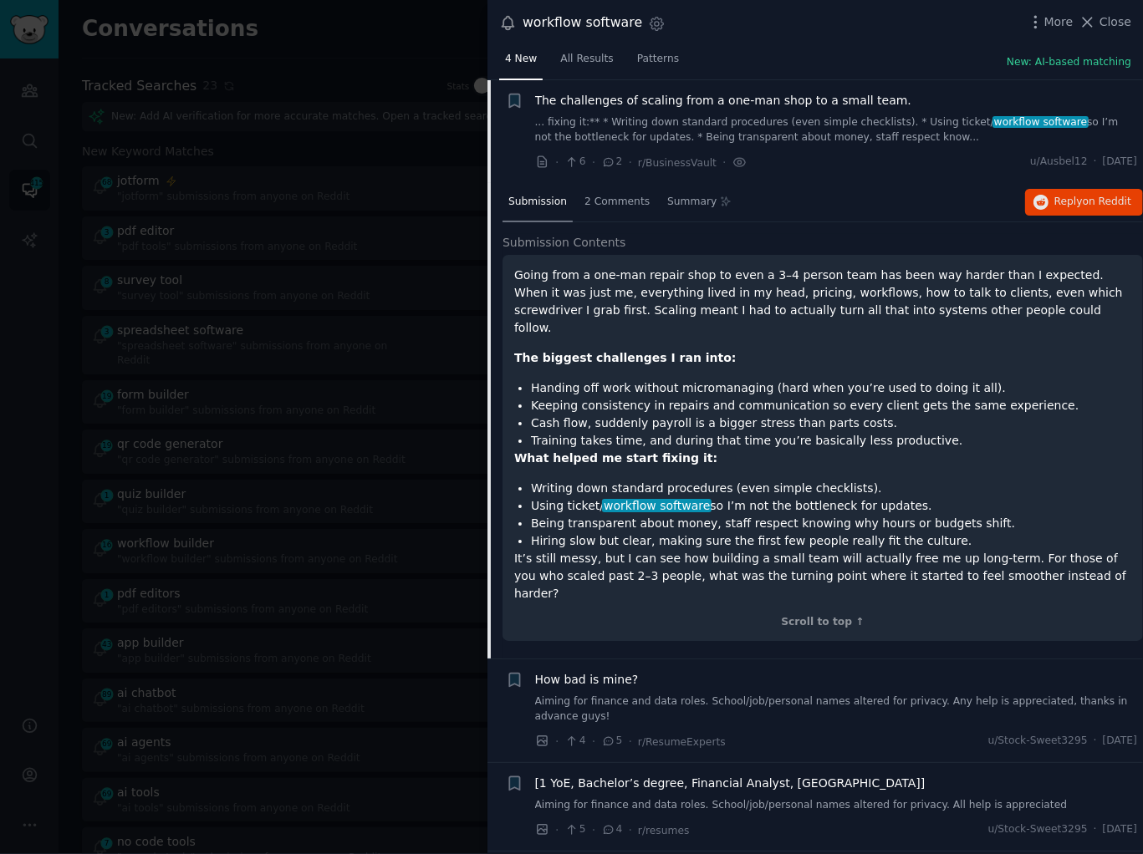
click at [718, 459] on div "Going from a one-man repair shop to even a 3–4 person team has been way harder …" at bounding box center [822, 435] width 617 height 336
click at [1033, 200] on icon "button" at bounding box center [1040, 202] width 15 height 15
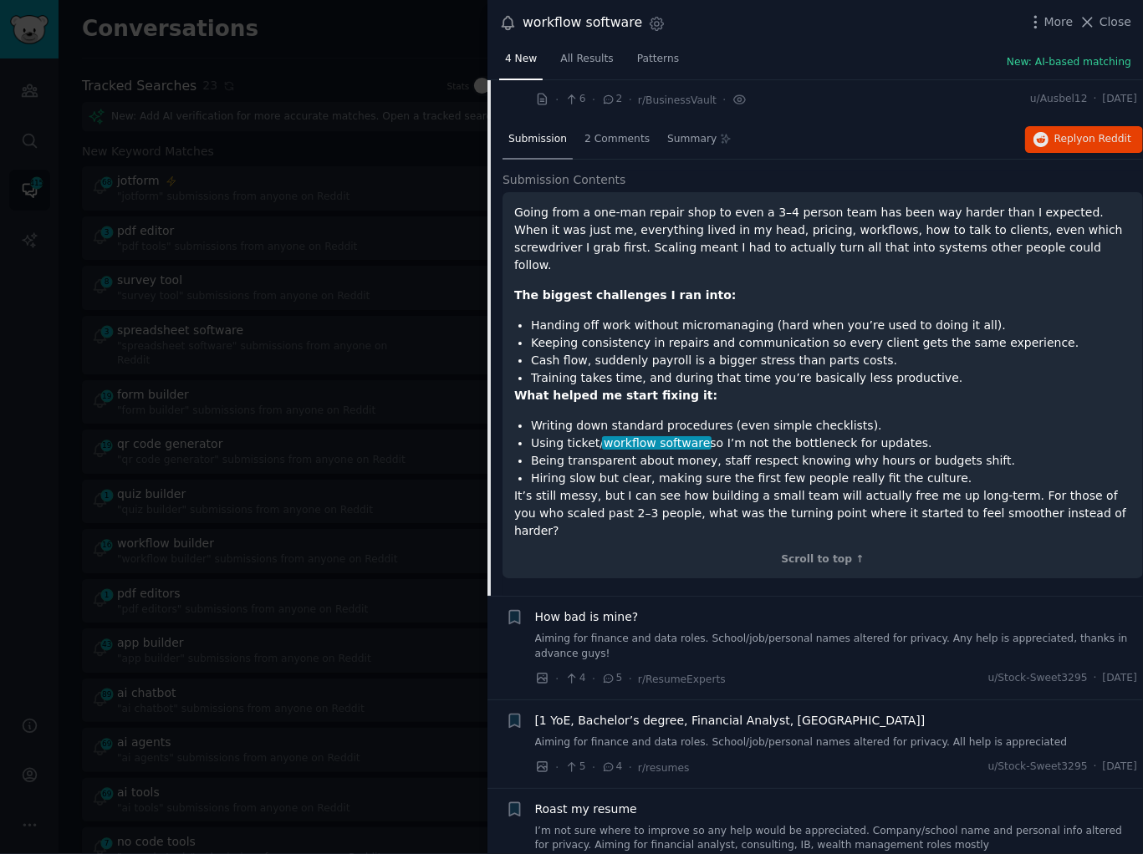
click at [706, 632] on link "Aiming for finance and data roles. School/job/personal names altered for privac…" at bounding box center [836, 646] width 603 height 29
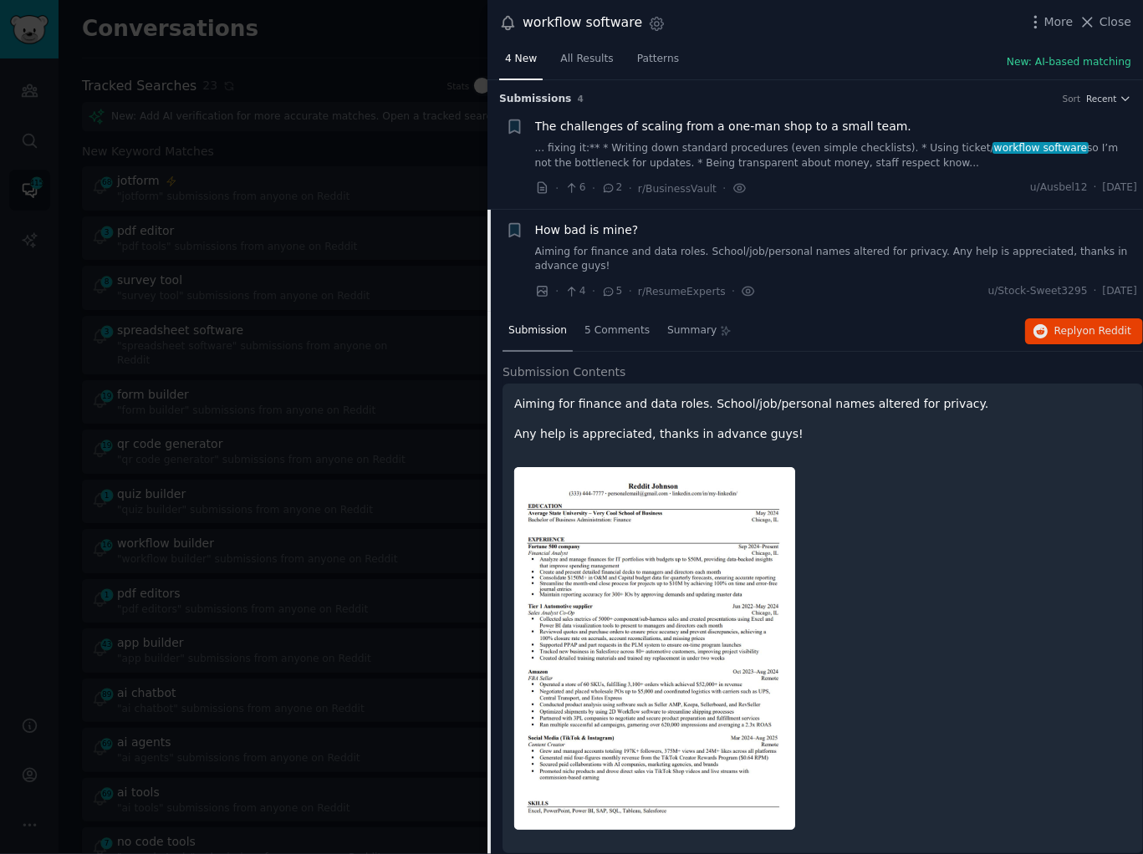
scroll to position [130, 0]
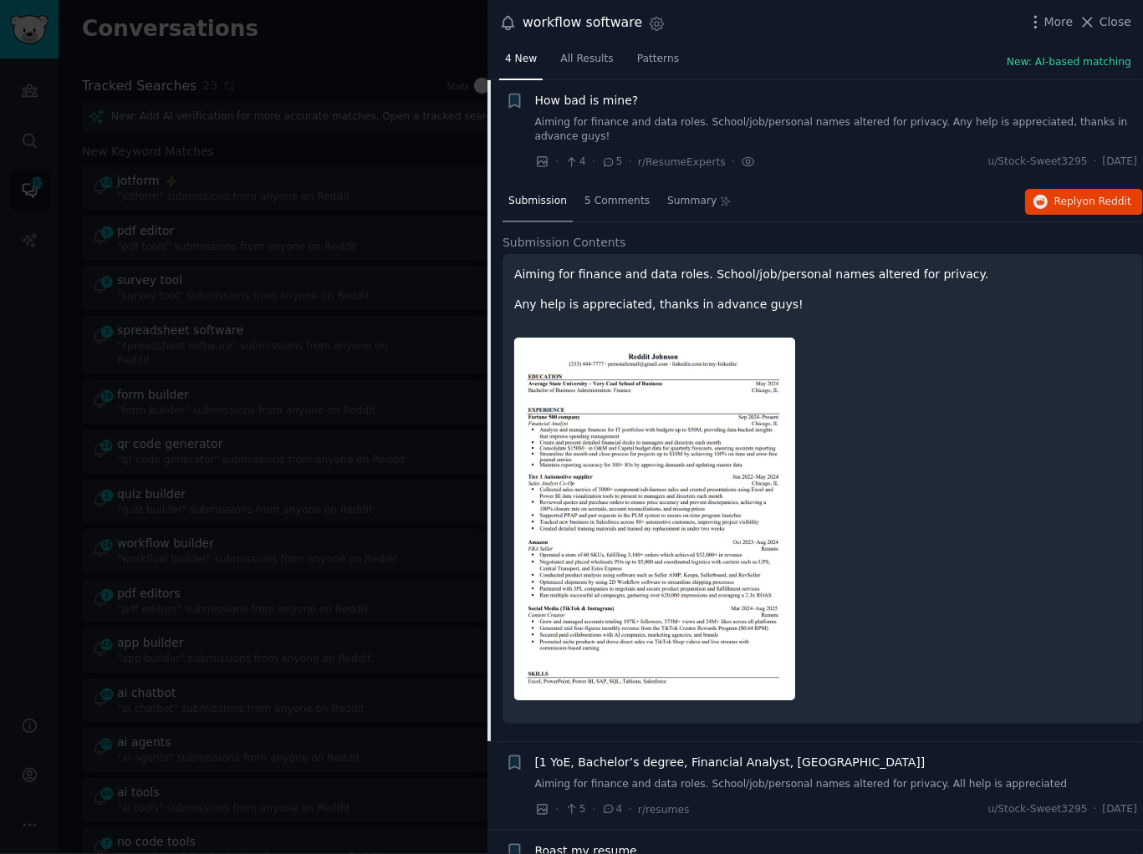
click at [631, 579] on img at bounding box center [654, 519] width 281 height 363
click at [324, 554] on div at bounding box center [571, 427] width 1143 height 854
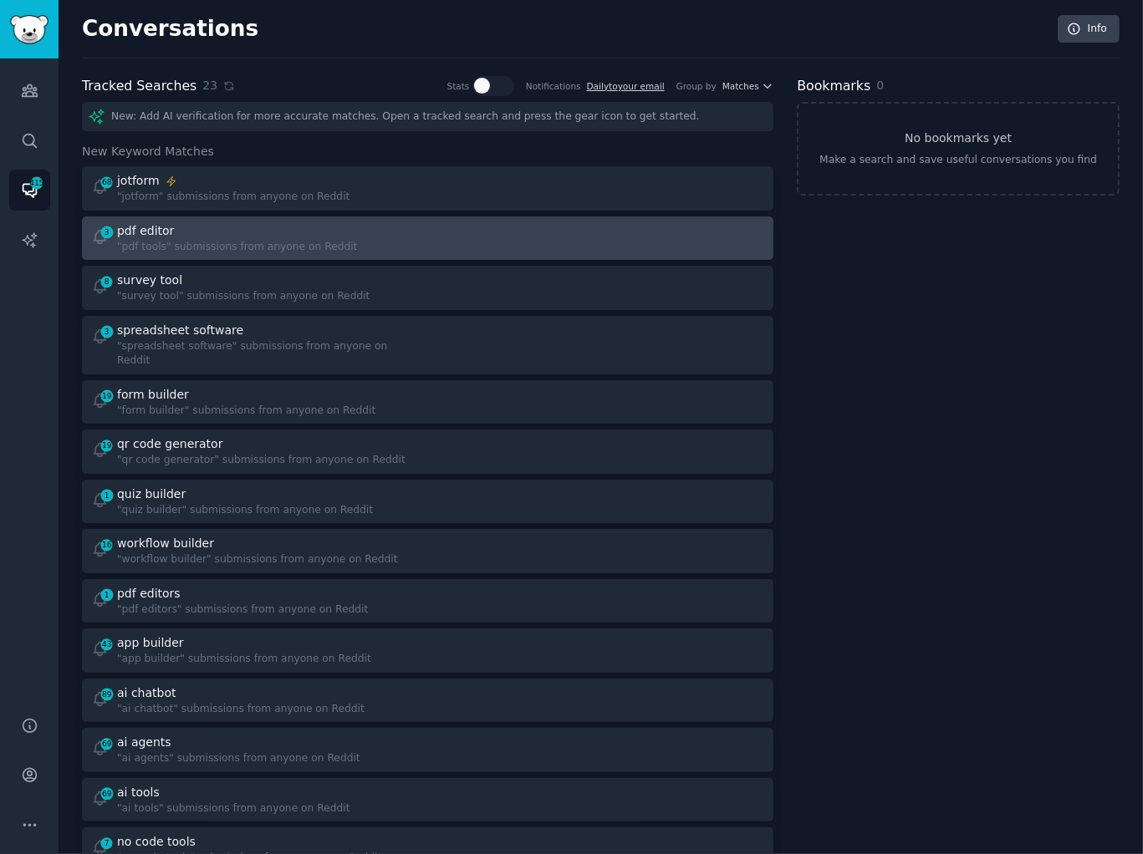
click at [625, 248] on div at bounding box center [602, 238] width 325 height 33
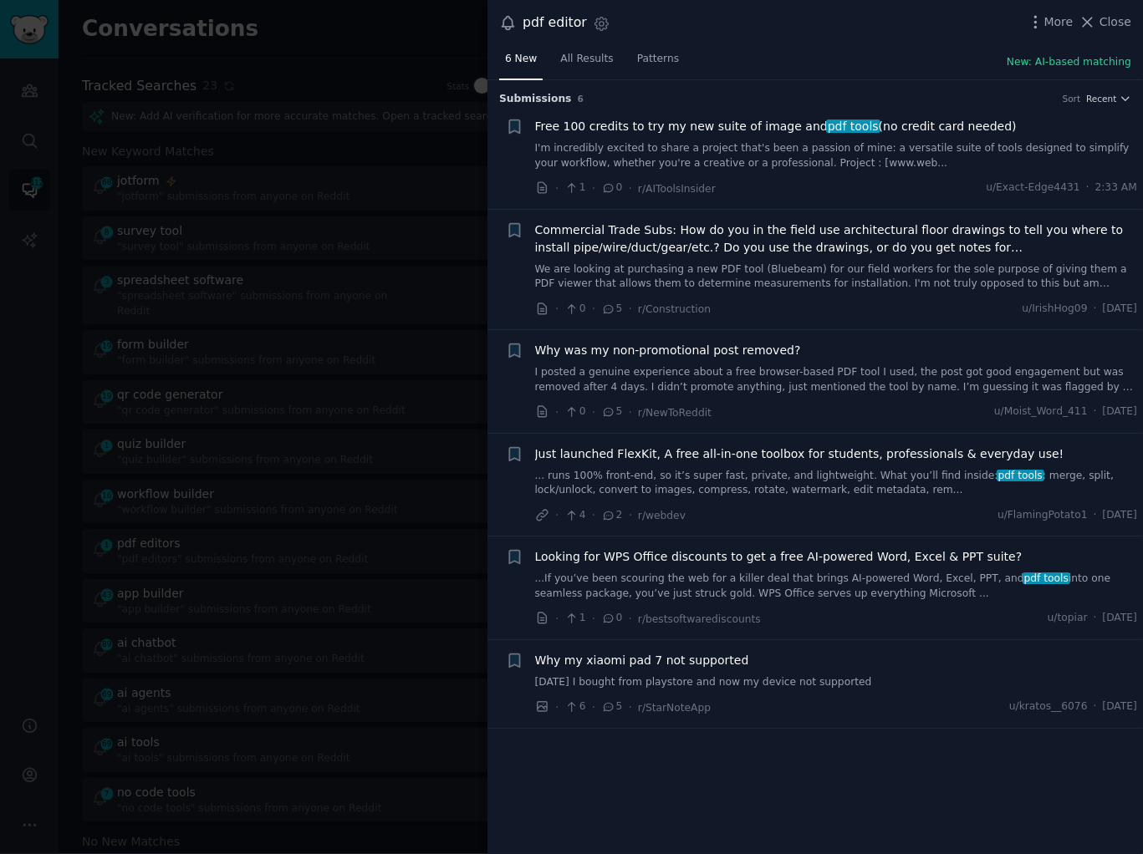
click at [821, 51] on div "6 New All Results Patterns New: AI-based matching" at bounding box center [814, 63] width 655 height 34
click at [385, 106] on div at bounding box center [571, 427] width 1143 height 854
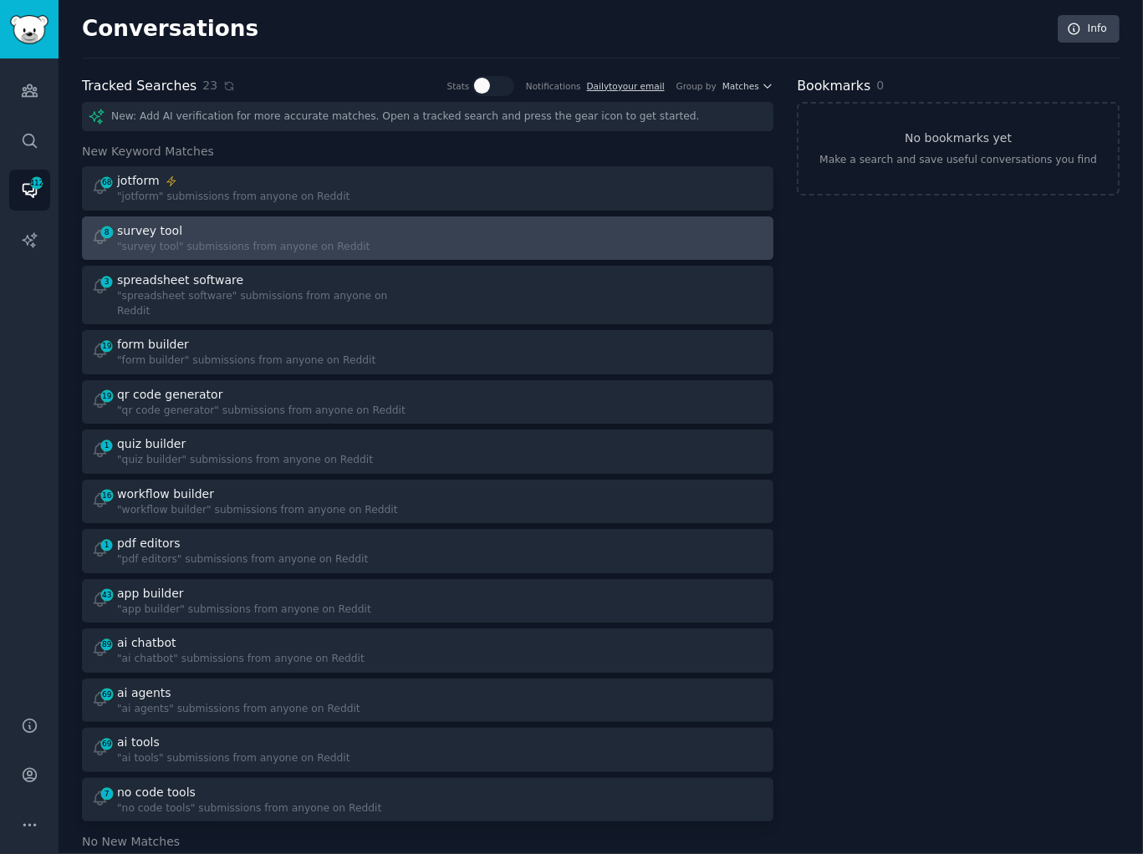
click at [430, 244] on div "8 survey tool "survey tool" submissions from anyone on Reddit" at bounding box center [428, 238] width 680 height 33
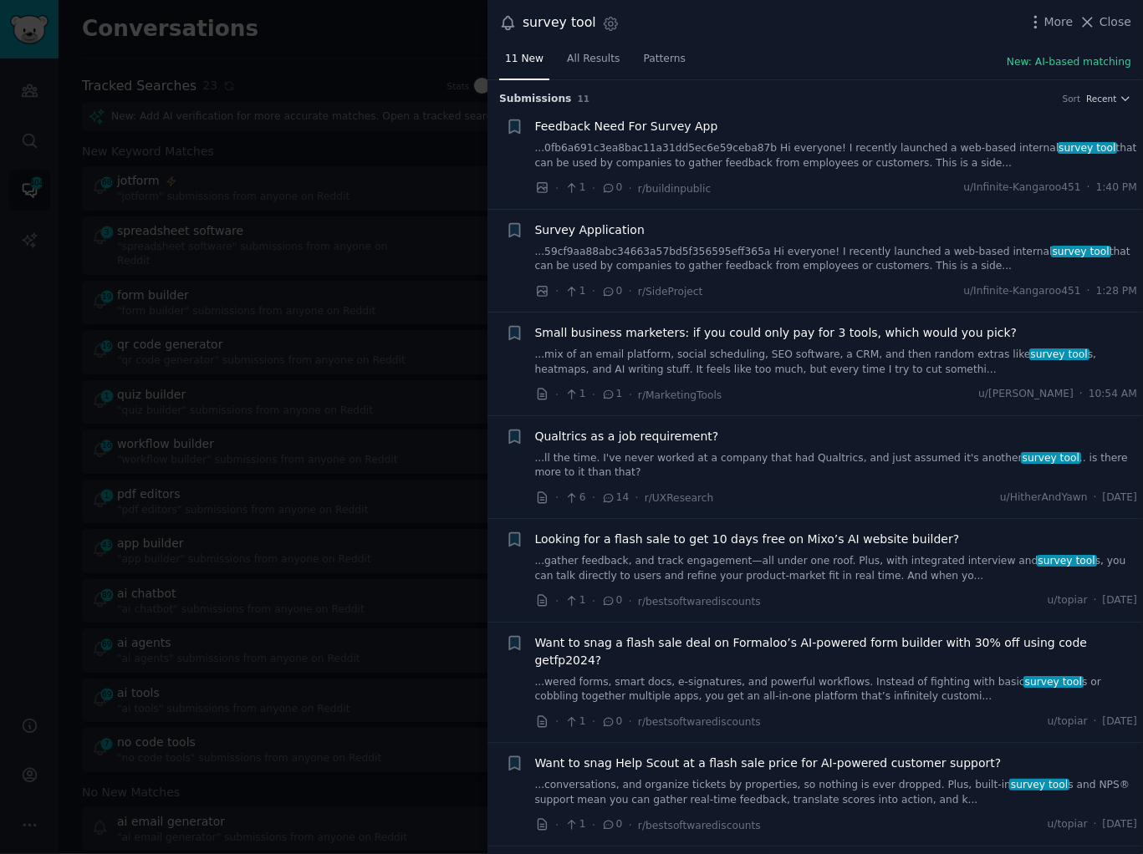
click at [825, 460] on link "...ll the time. I've never worked at a company that had Qualtrics, and just ass…" at bounding box center [836, 465] width 603 height 29
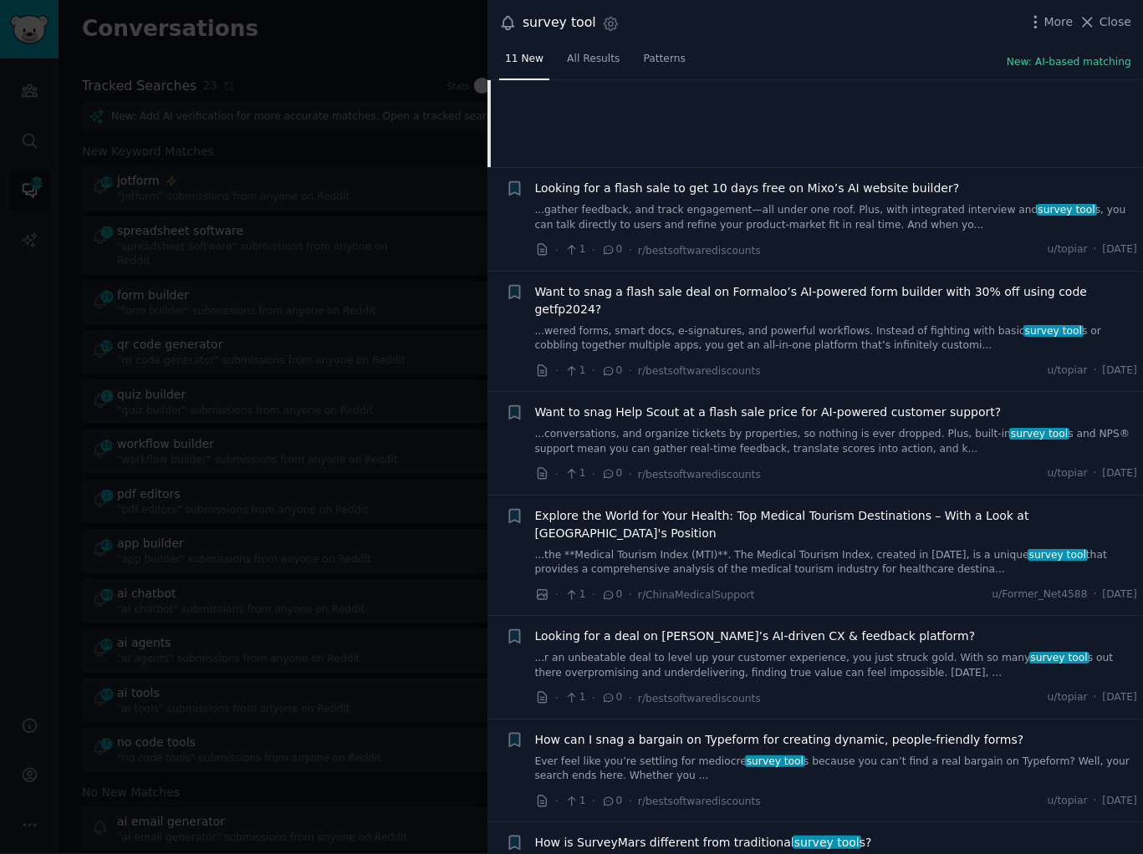
scroll to position [605, 0]
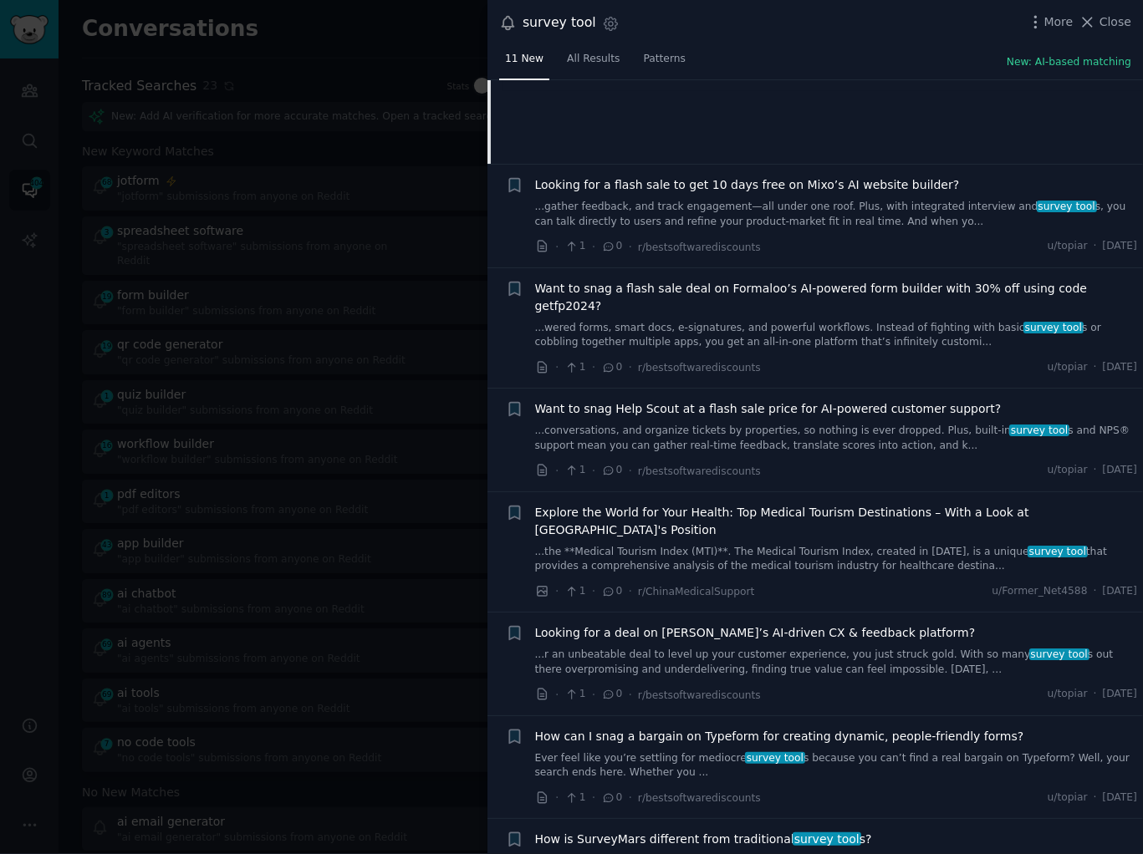
click at [839, 462] on div "· 1 · 0 · r/bestsoftwarediscounts u/topiar · [DATE]" at bounding box center [836, 471] width 603 height 18
click at [742, 831] on span "How is SurveyMars different from traditional survey tool s?" at bounding box center [703, 840] width 337 height 18
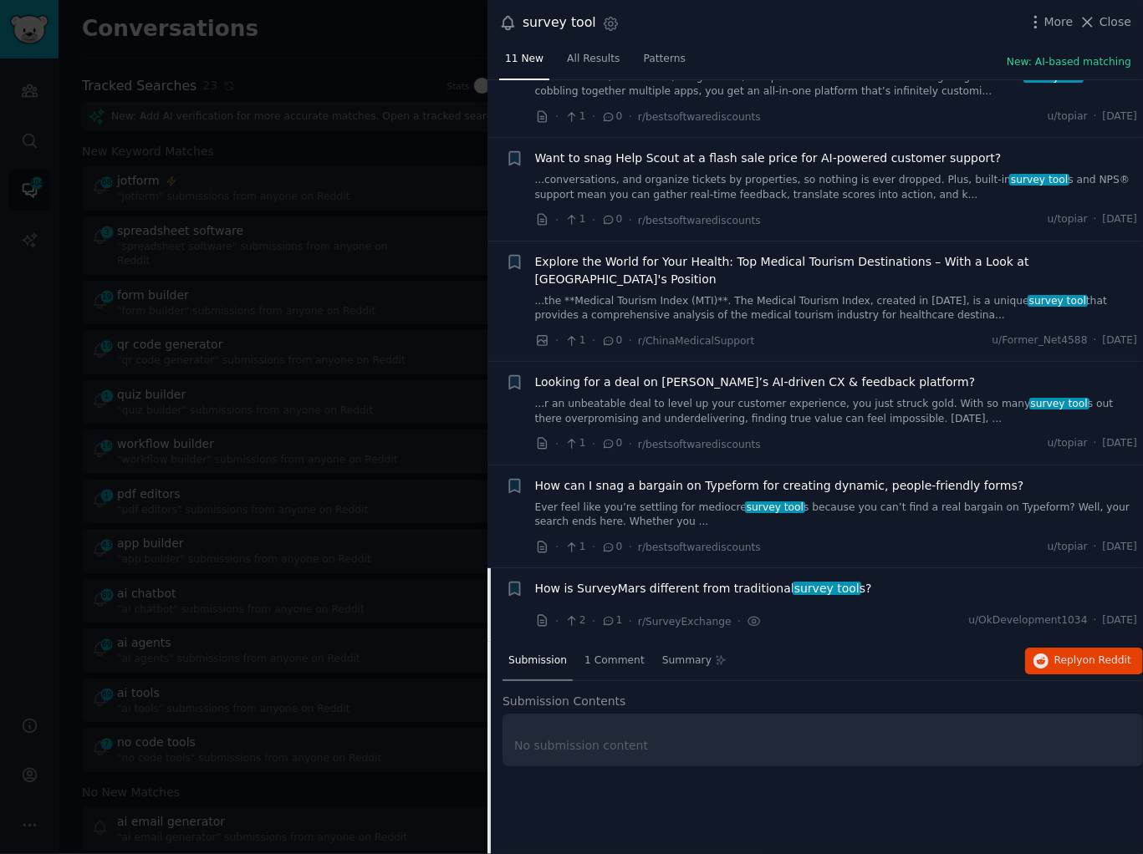
click at [349, 439] on div at bounding box center [571, 427] width 1143 height 854
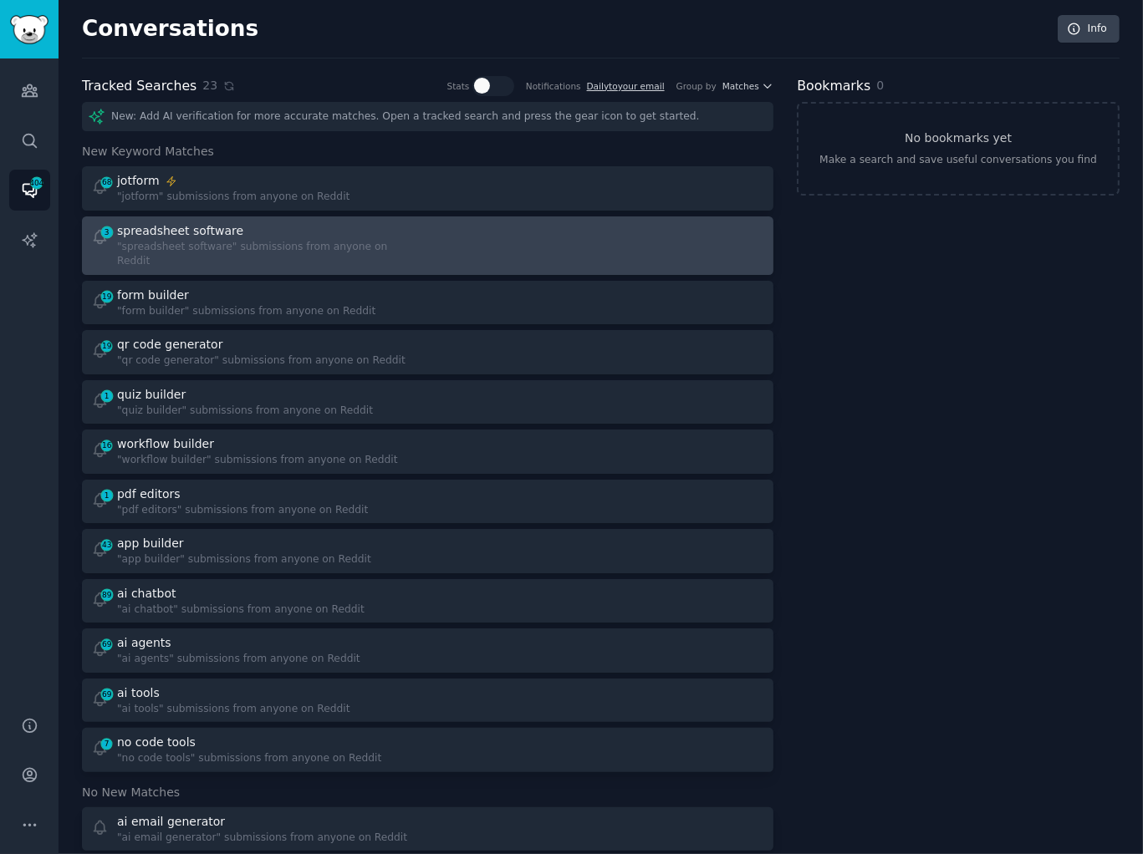
click at [580, 236] on div at bounding box center [602, 245] width 325 height 47
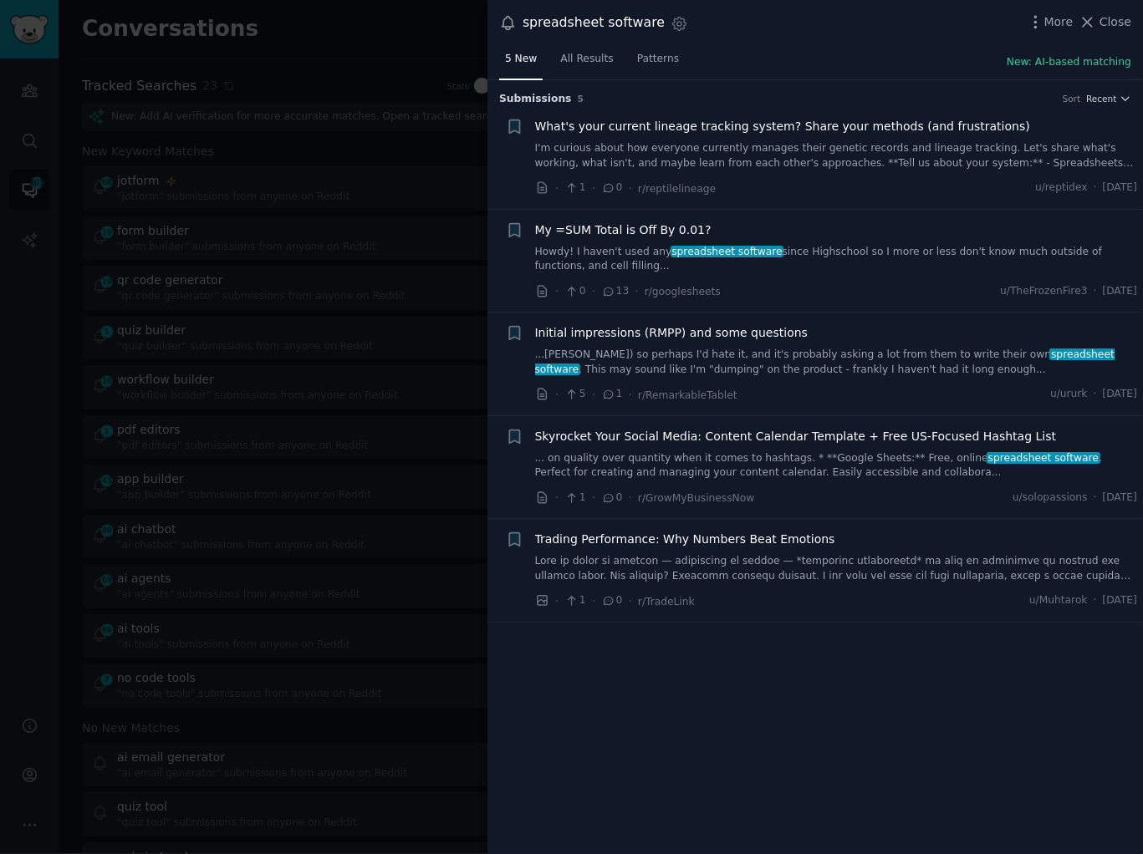
click at [375, 245] on div at bounding box center [571, 427] width 1143 height 854
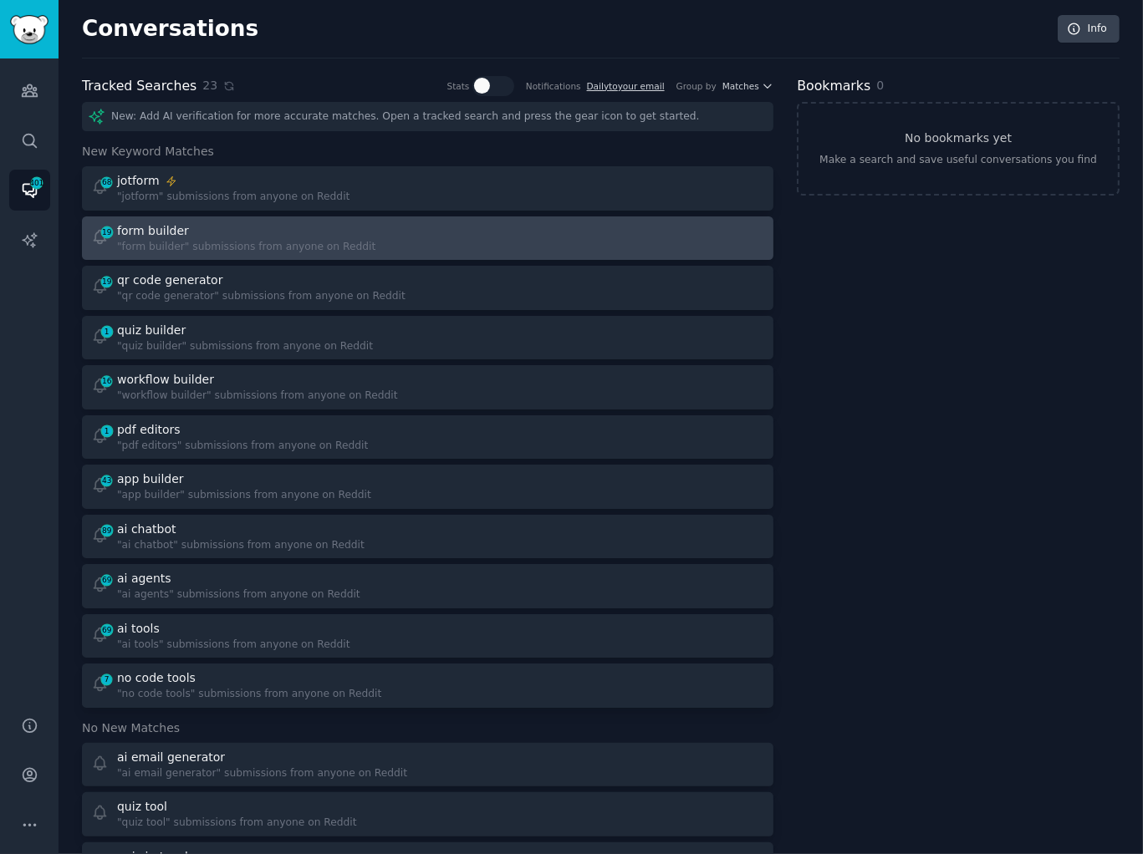
click at [464, 239] on div at bounding box center [602, 238] width 325 height 33
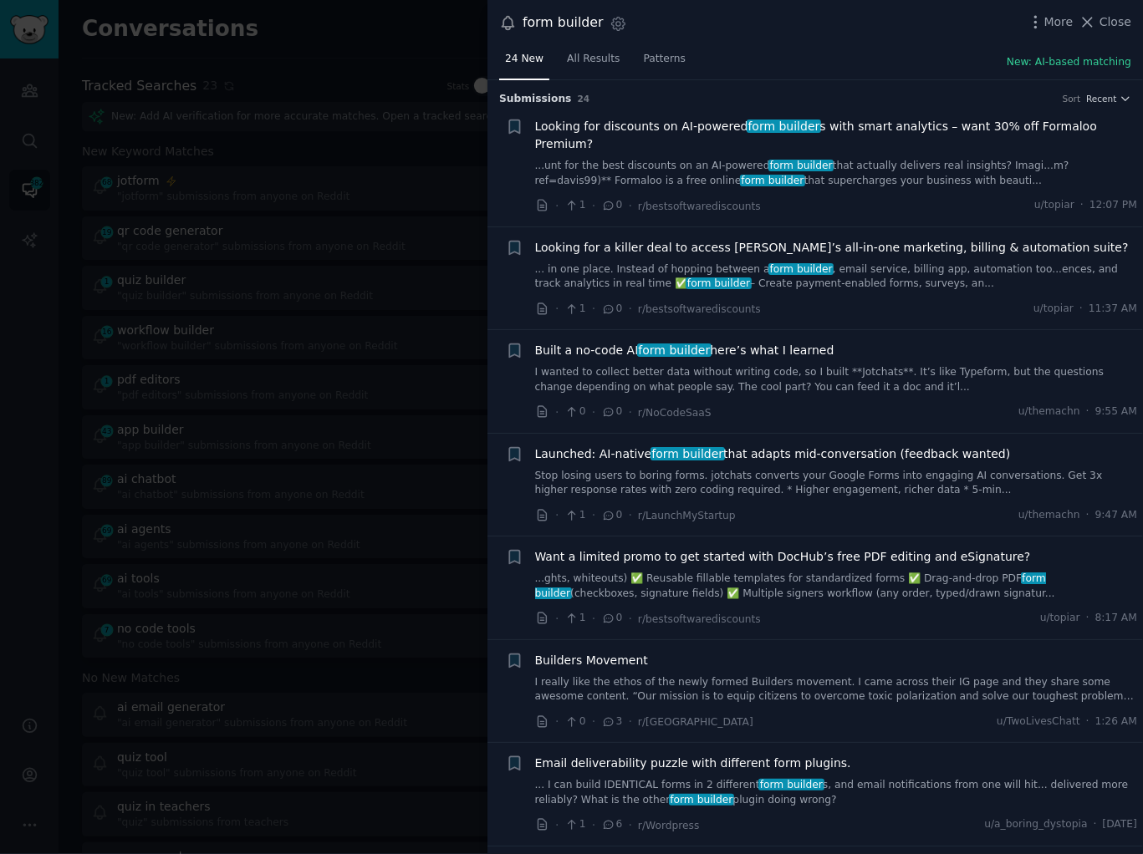
click at [889, 48] on div "24 New All Results Patterns New: AI-based matching" at bounding box center [814, 63] width 655 height 34
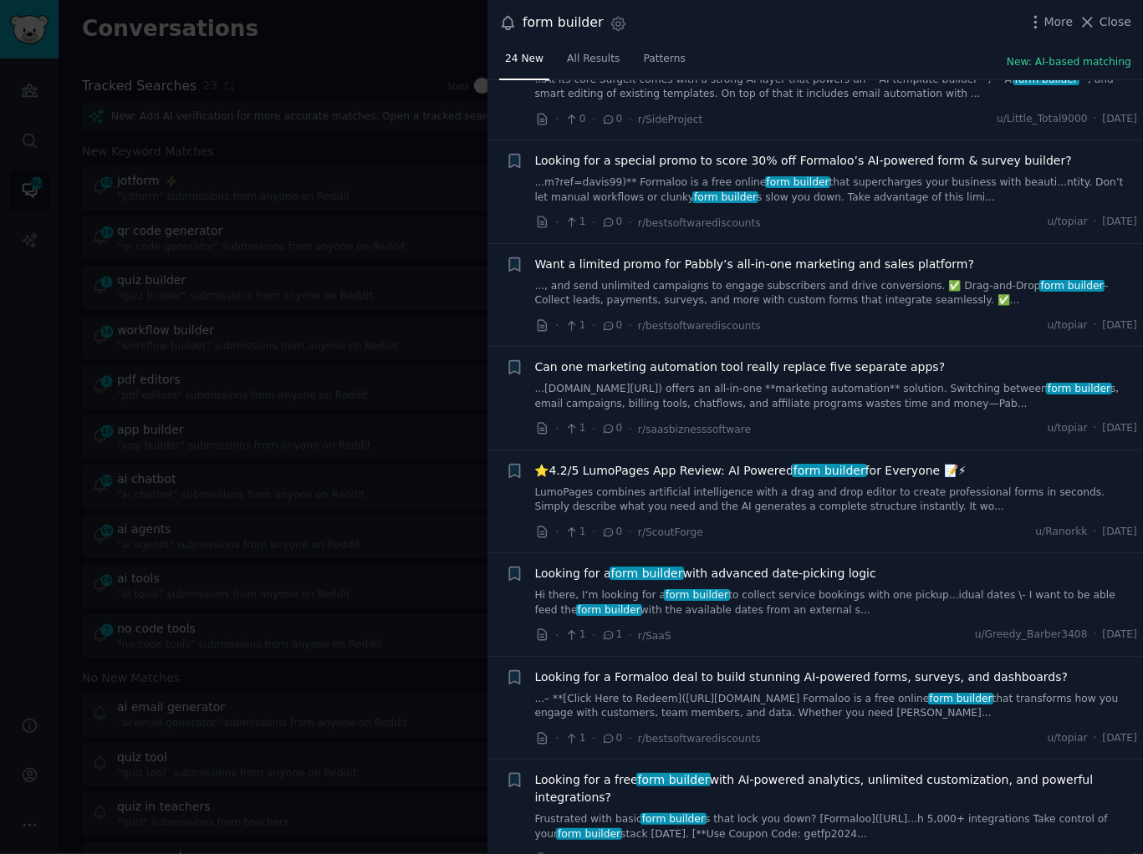
scroll to position [1672, 0]
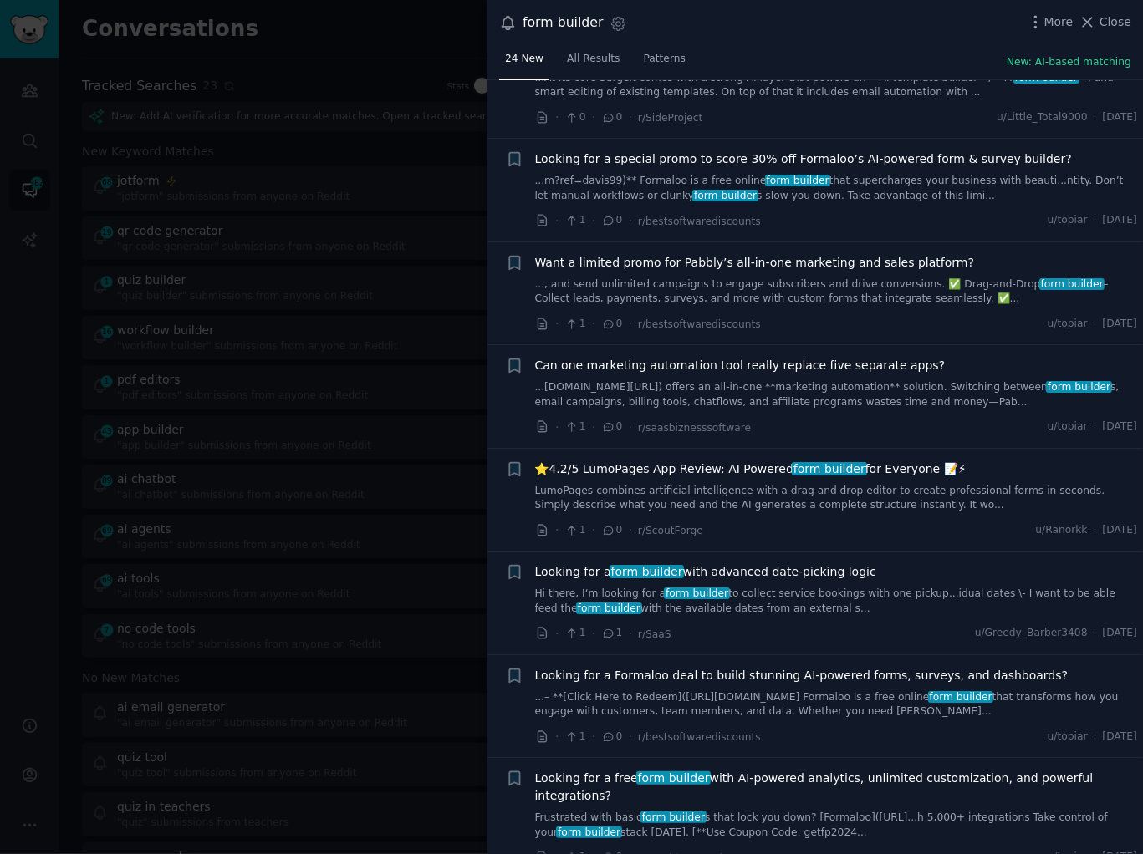
click at [730, 587] on link "Hi there, I‘m looking for a form builder to collect service bookings with one p…" at bounding box center [836, 601] width 603 height 29
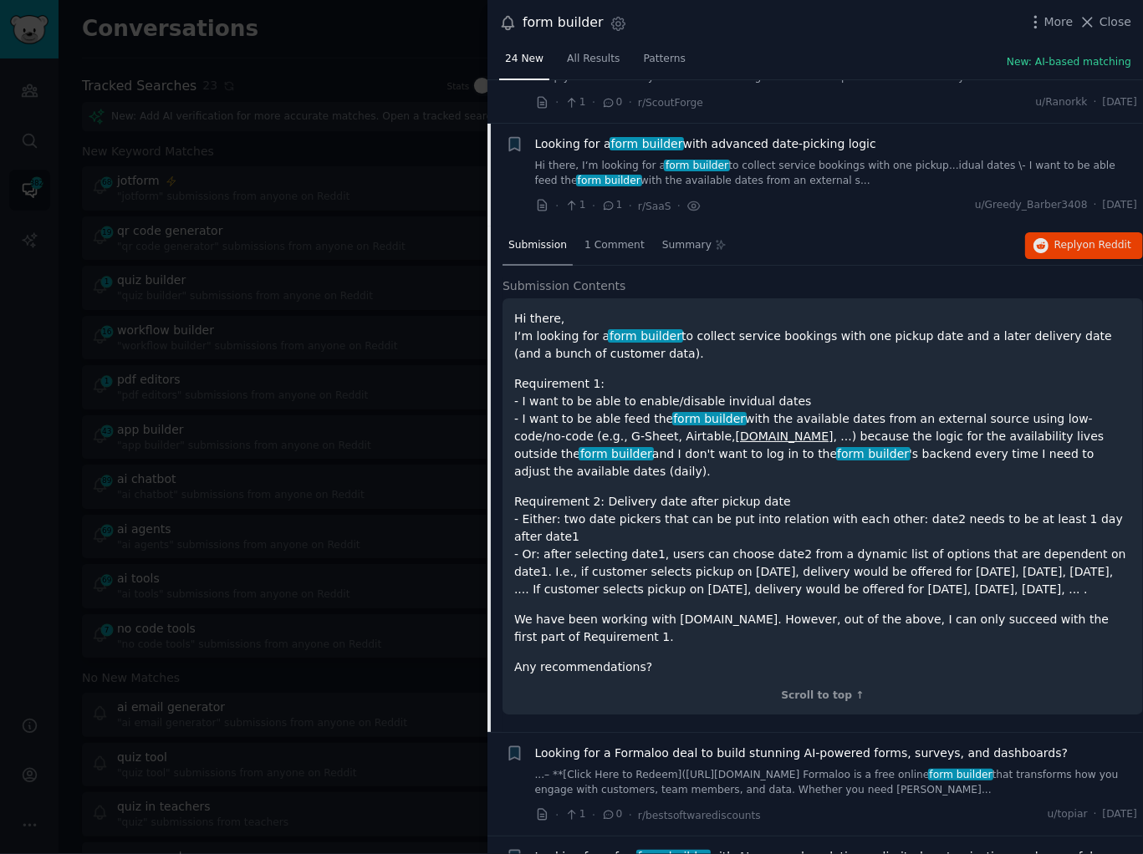
scroll to position [2105, 0]
